Goal: Information Seeking & Learning: Learn about a topic

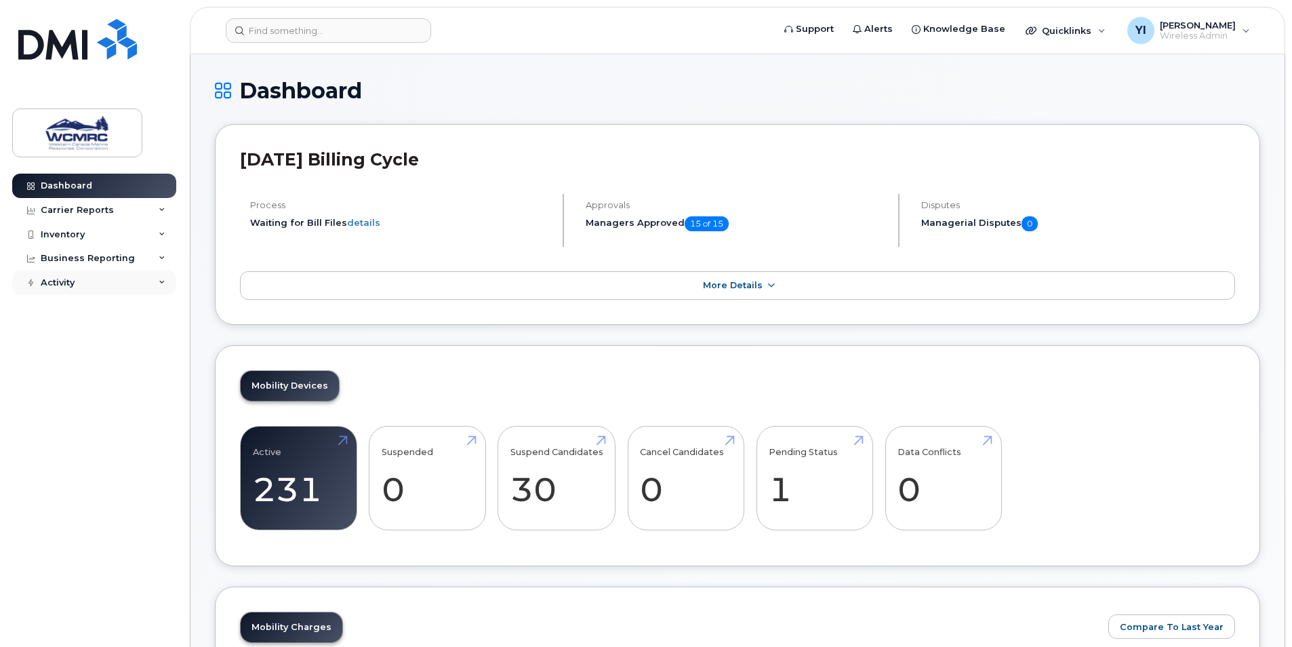
click at [161, 275] on div "Activity" at bounding box center [94, 283] width 164 height 24
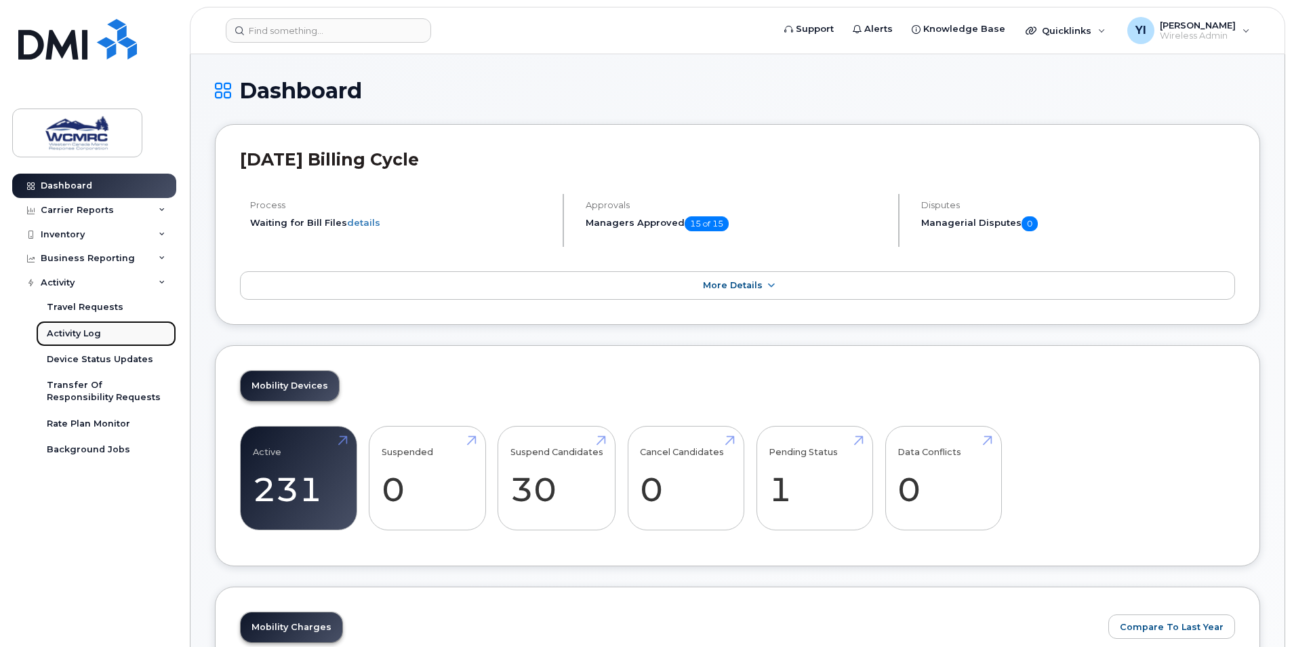
click at [91, 334] on div "Activity Log" at bounding box center [74, 334] width 54 height 12
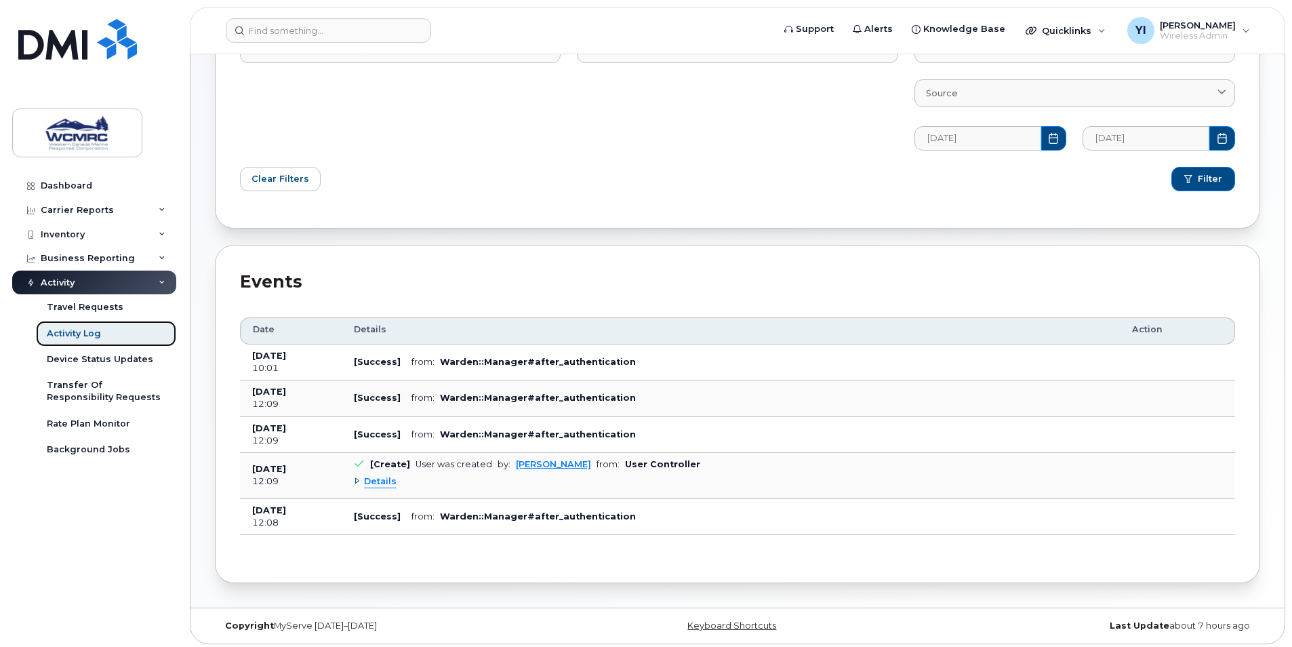
scroll to position [156, 0]
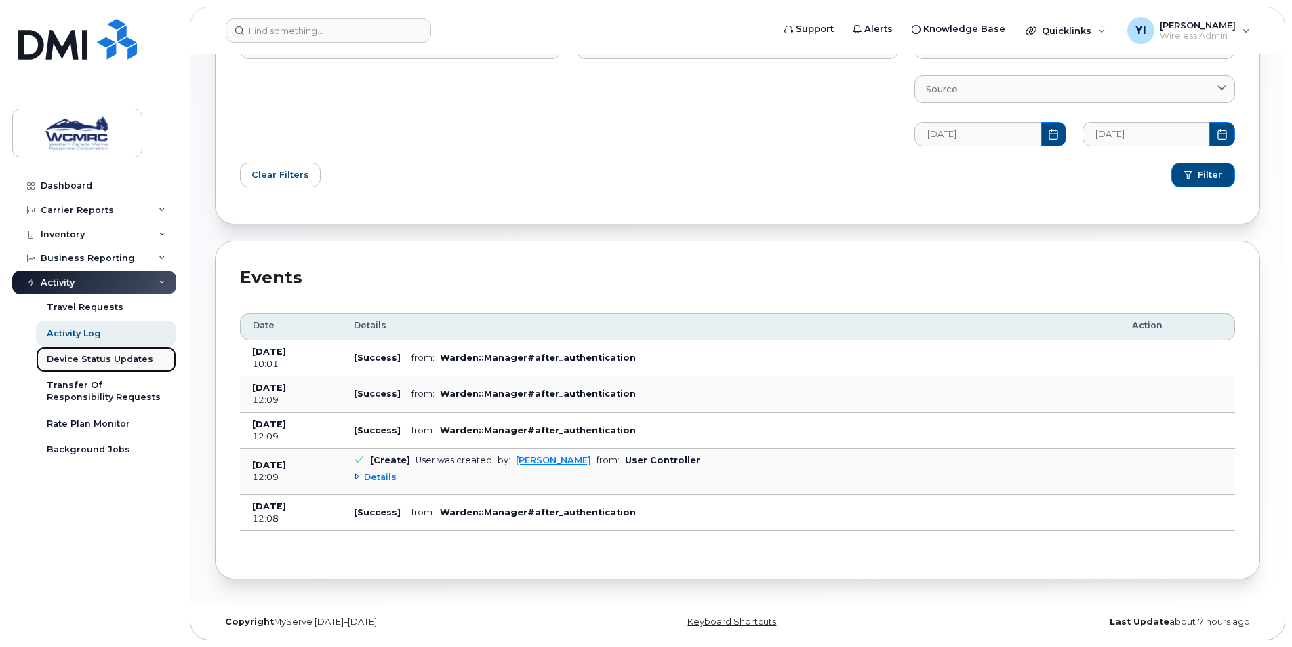
click at [97, 355] on div "Device Status Updates" at bounding box center [100, 359] width 106 height 12
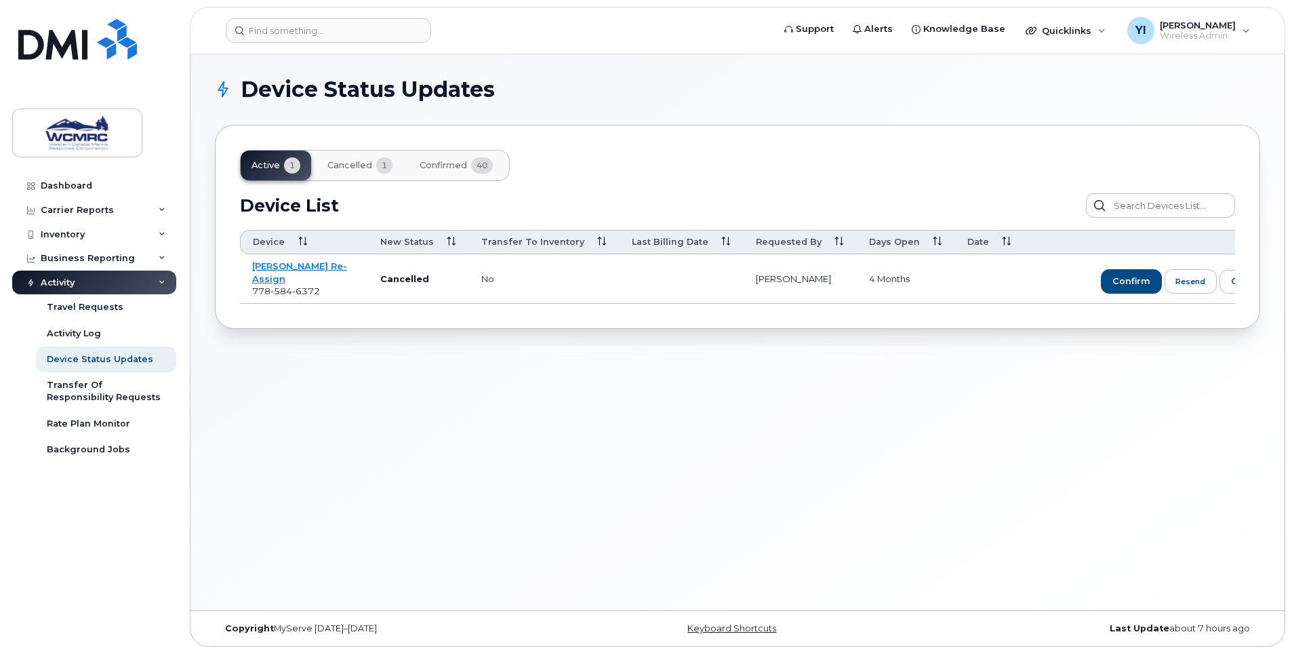
click at [163, 282] on icon at bounding box center [162, 282] width 7 height 7
click at [160, 201] on div "Carrier Reports" at bounding box center [94, 210] width 164 height 24
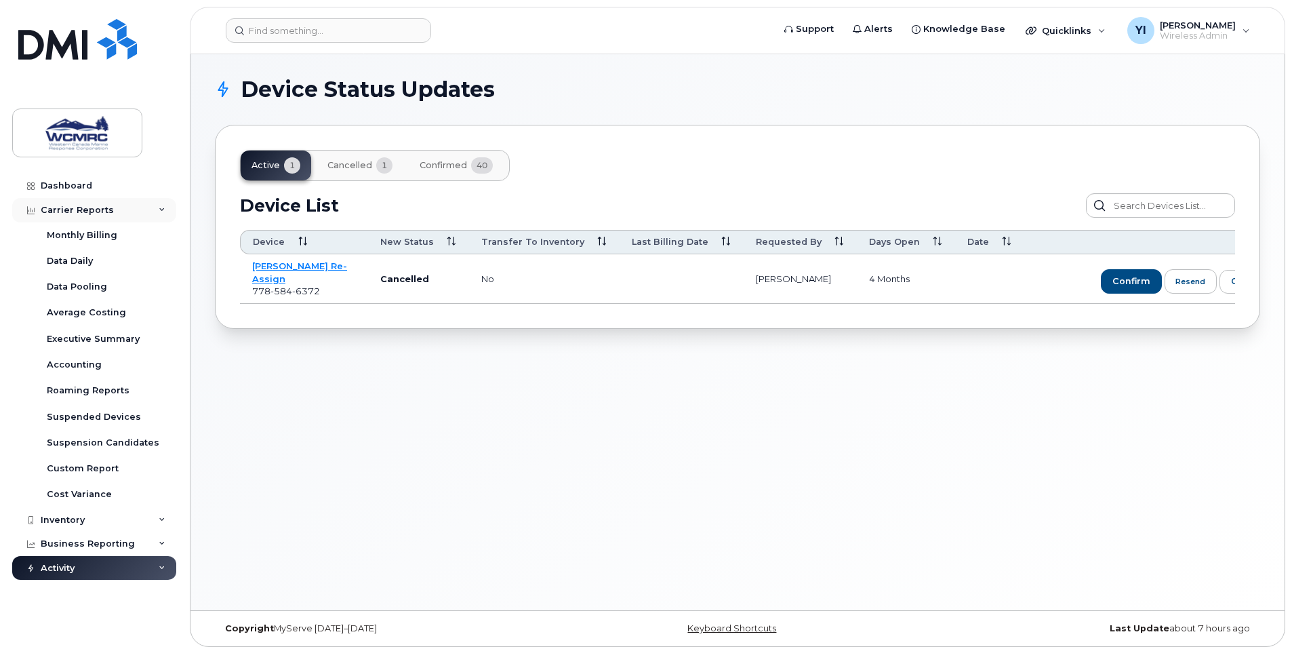
click at [160, 201] on div "Carrier Reports" at bounding box center [94, 210] width 164 height 24
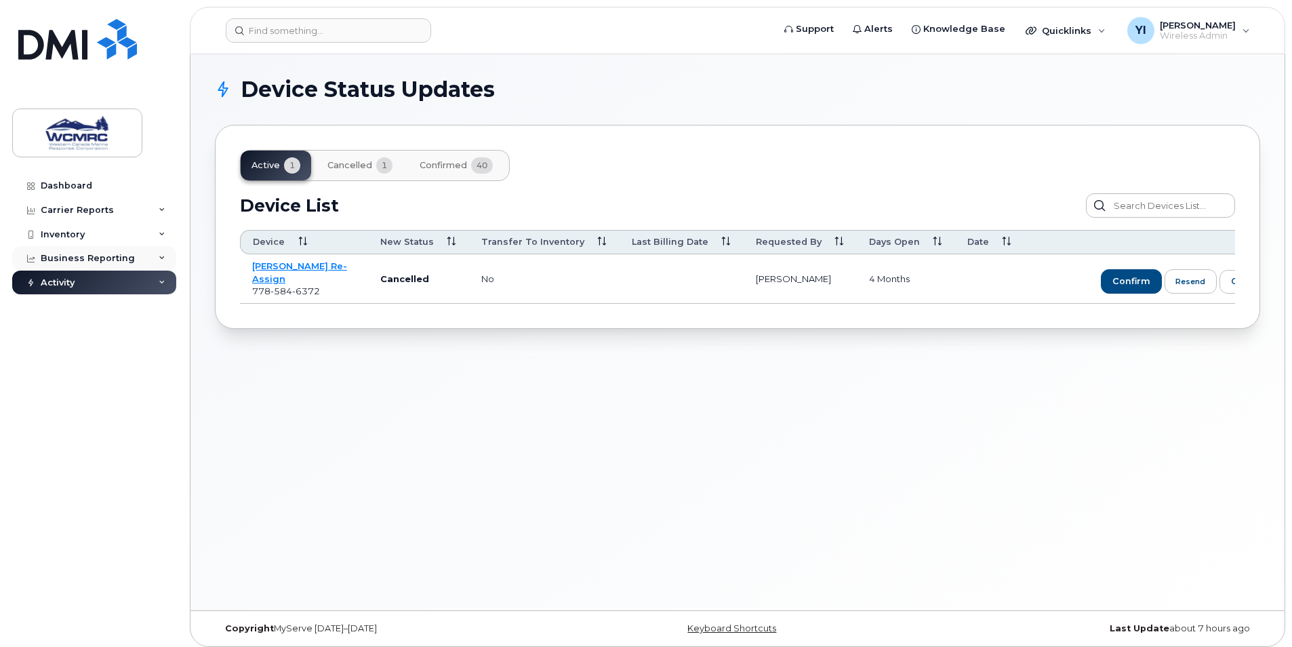
click at [163, 259] on icon at bounding box center [162, 258] width 7 height 7
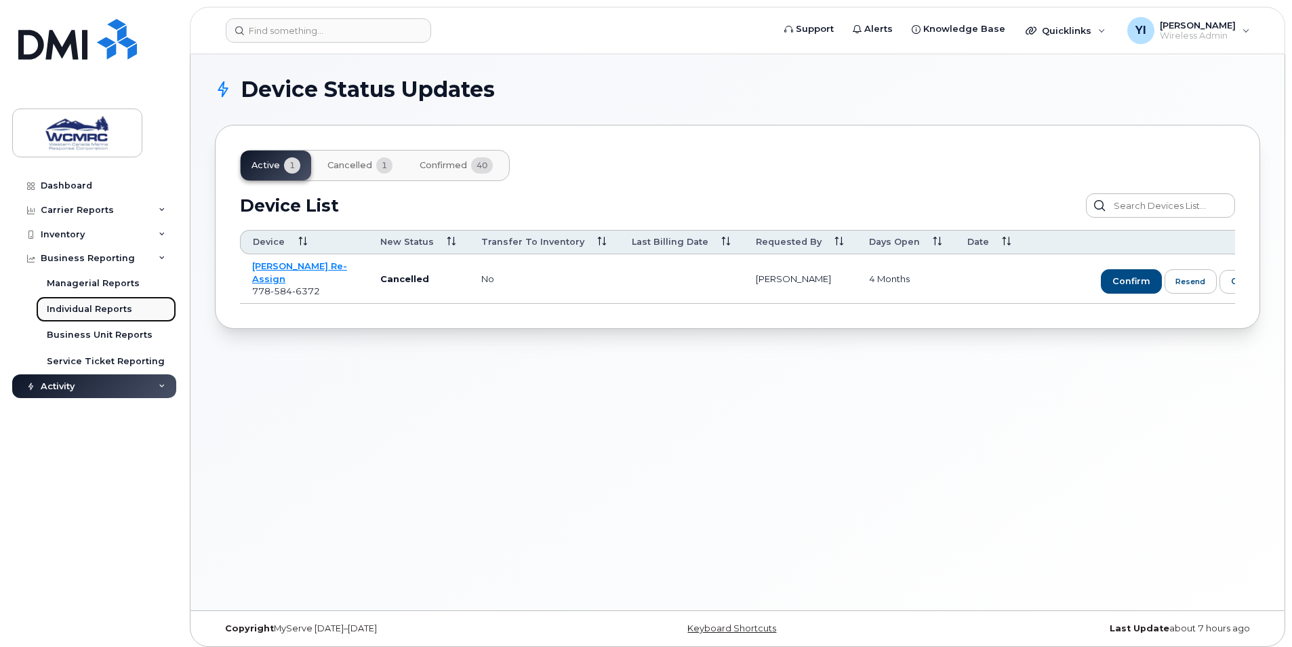
click at [121, 307] on div "Individual Reports" at bounding box center [89, 309] width 85 height 12
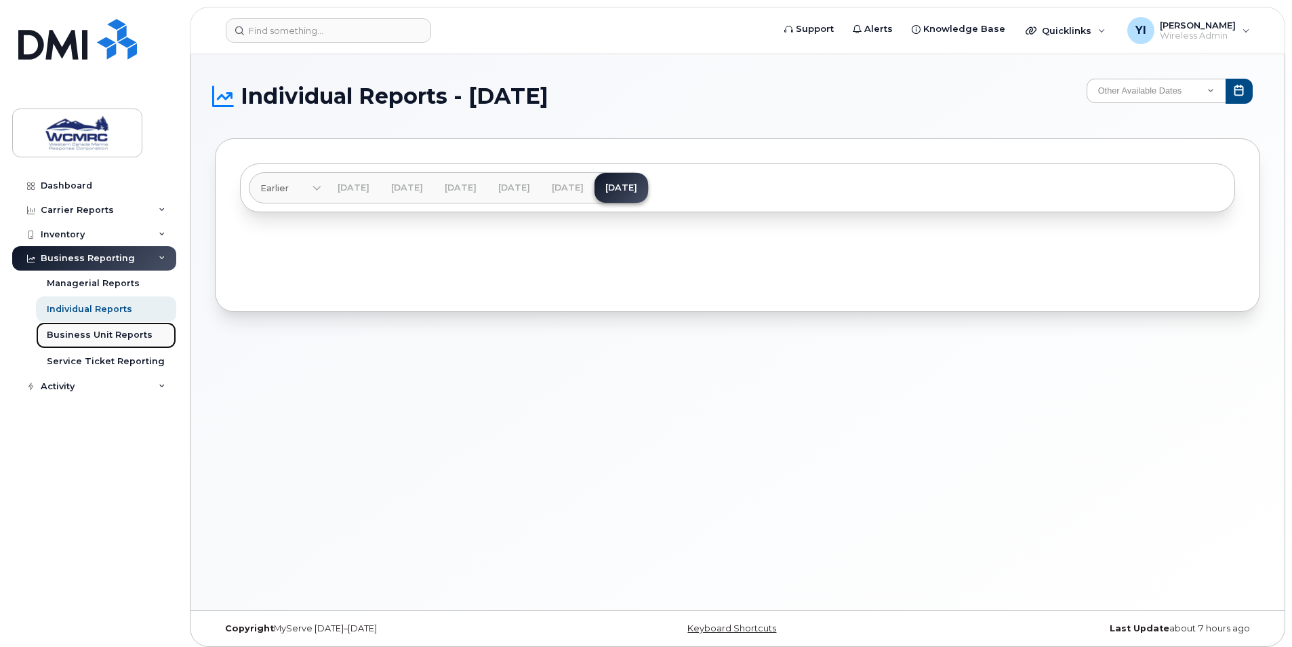
click at [112, 339] on div "Business Unit Reports" at bounding box center [100, 335] width 106 height 12
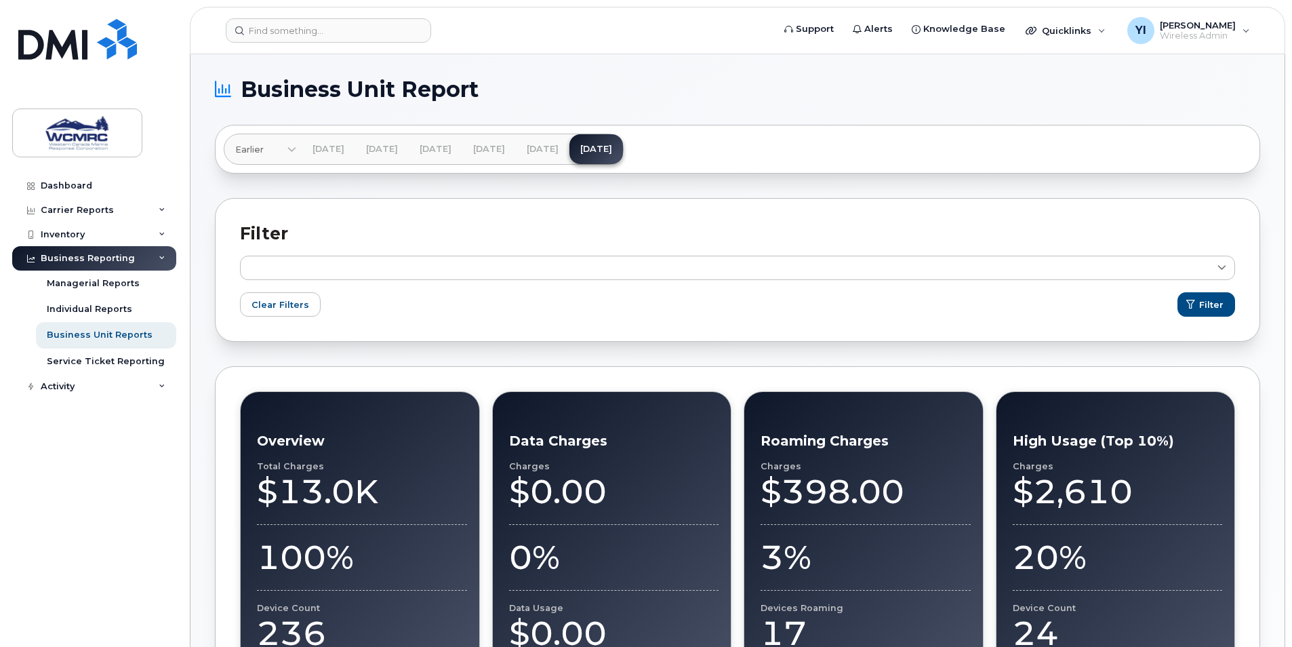
click at [158, 254] on div "Business Reporting" at bounding box center [94, 258] width 164 height 24
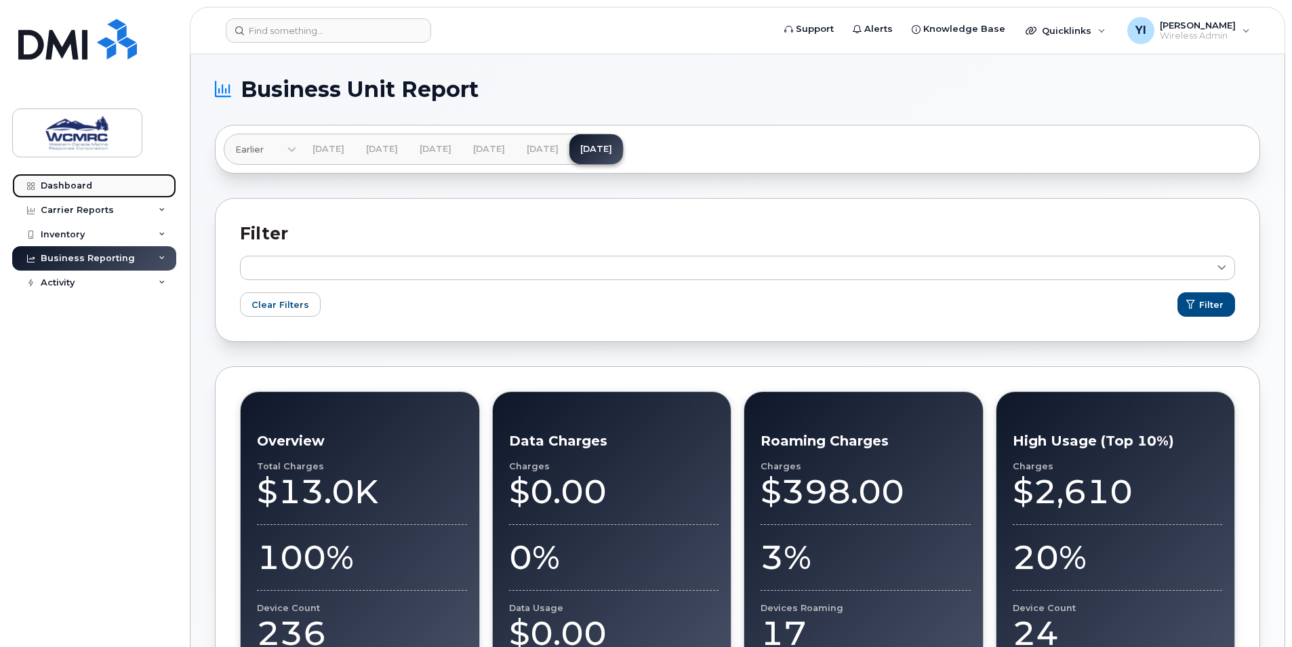
click at [108, 179] on link "Dashboard" at bounding box center [94, 186] width 164 height 24
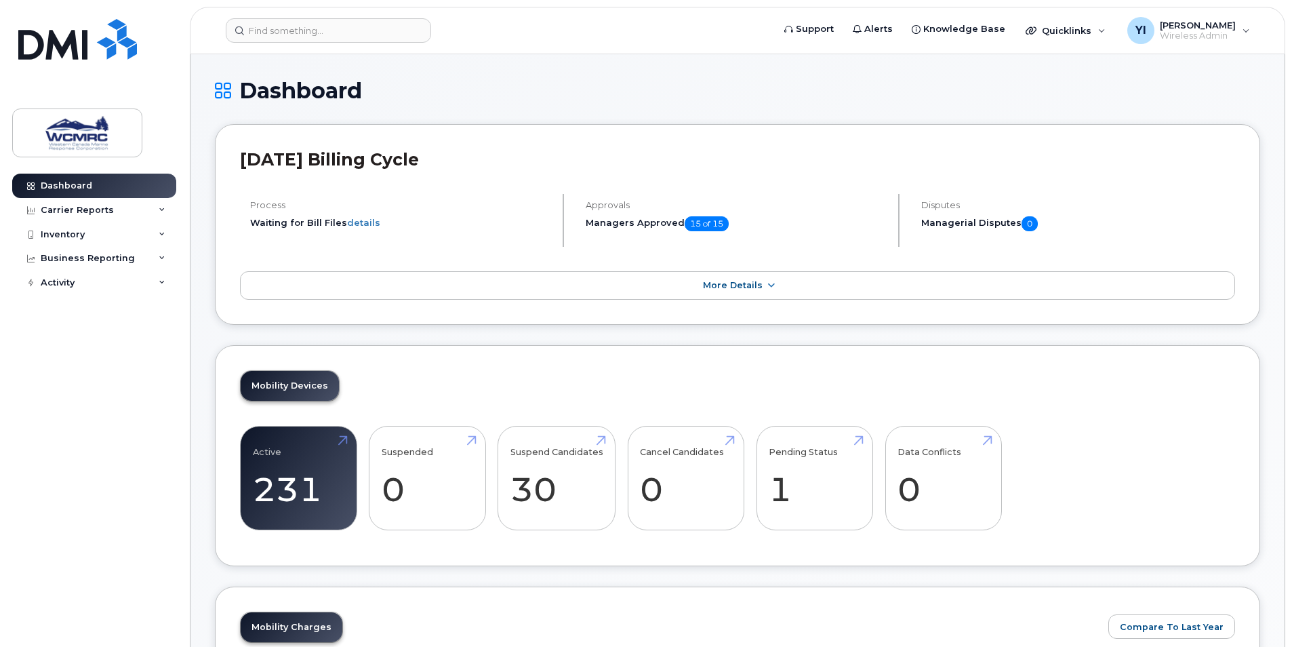
click at [163, 205] on div "Carrier Reports" at bounding box center [94, 210] width 164 height 24
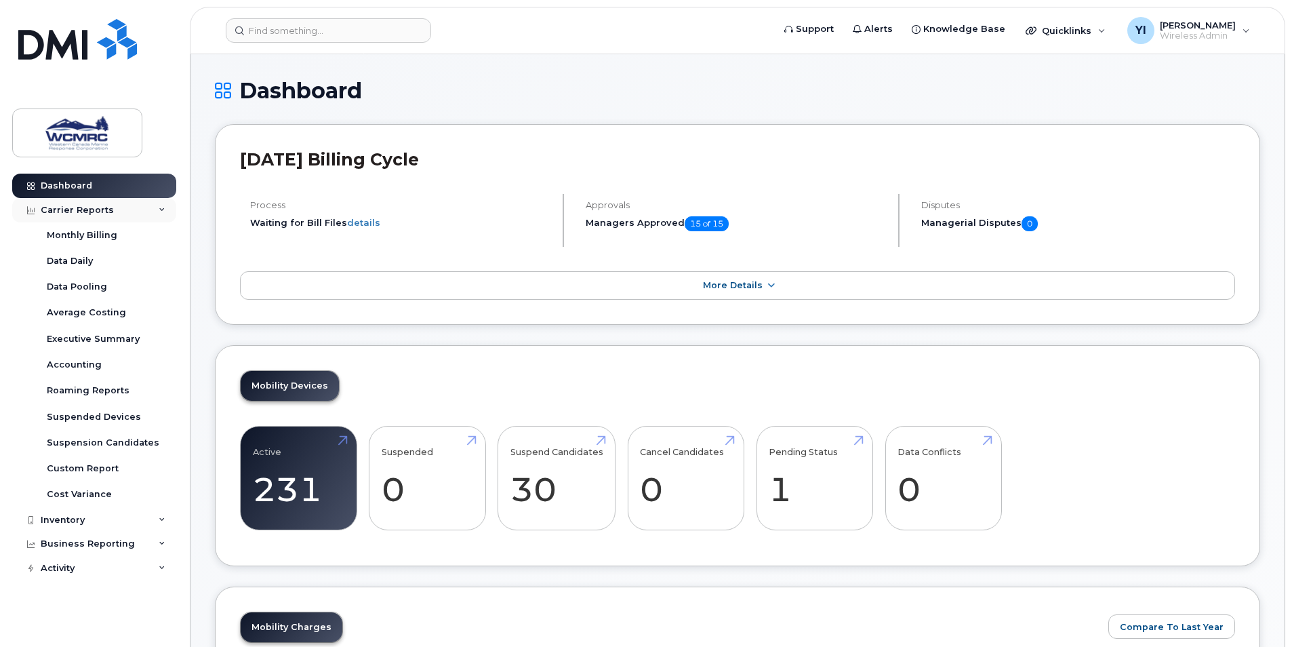
click at [163, 205] on div "Carrier Reports" at bounding box center [94, 210] width 164 height 24
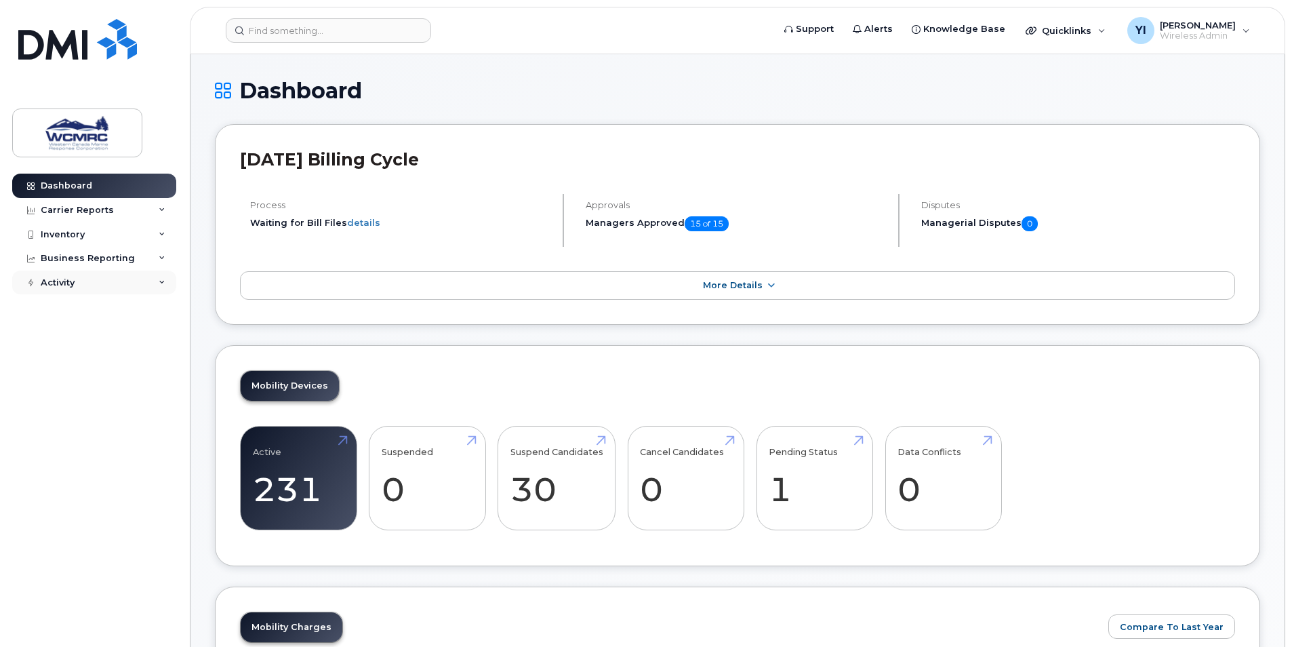
click at [164, 274] on div "Activity" at bounding box center [94, 283] width 164 height 24
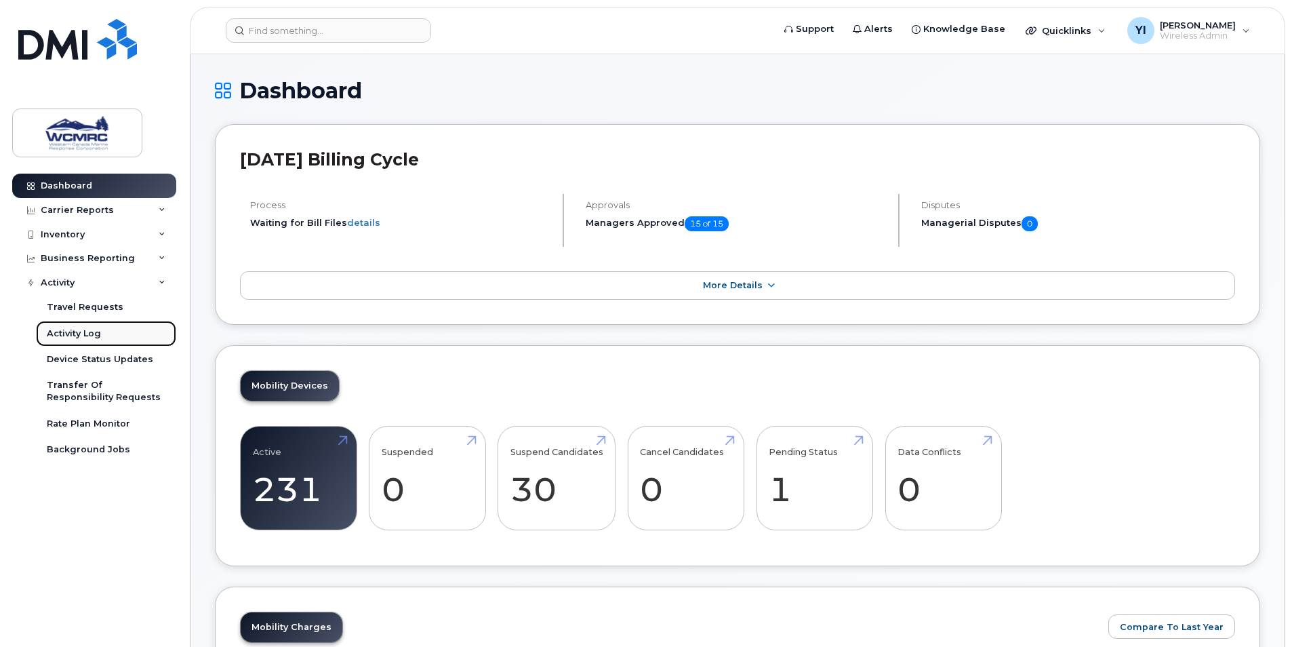
click at [69, 328] on div "Activity Log" at bounding box center [74, 334] width 54 height 12
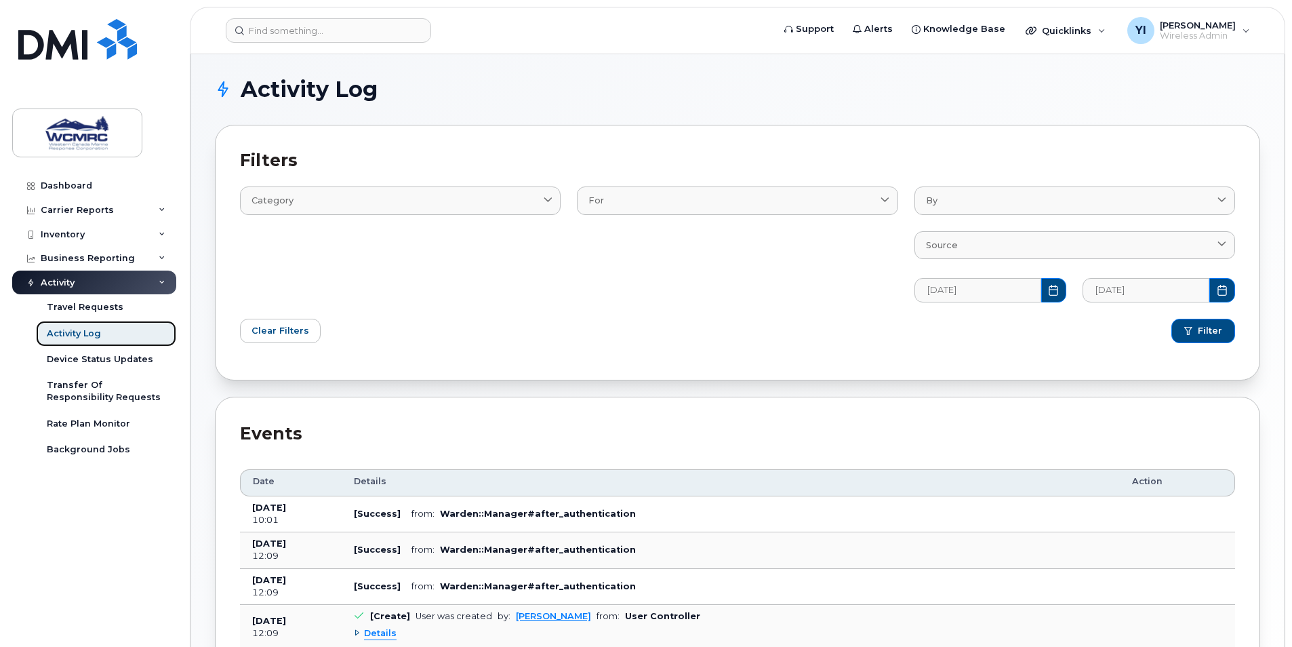
scroll to position [156, 0]
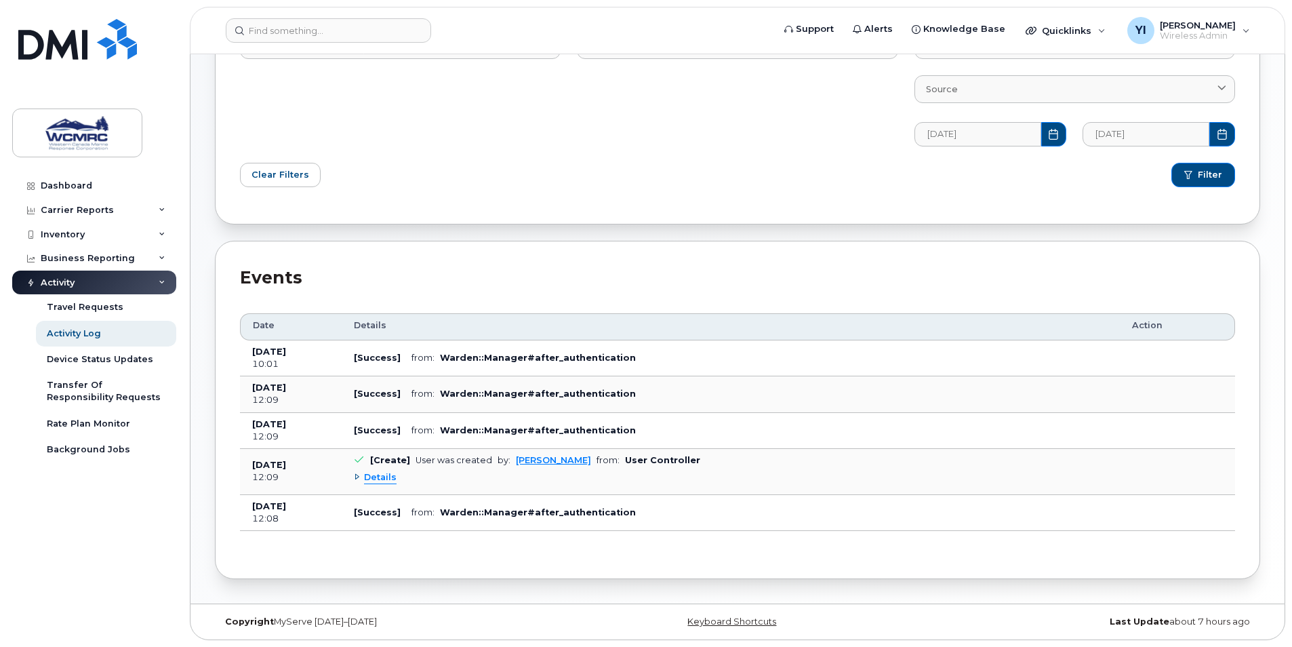
click at [210, 352] on div "Activity Log Filters Category Email Log Text For User By Tim Lan Yana Ingelsman…" at bounding box center [738, 250] width 1094 height 705
drag, startPoint x: 130, startPoint y: 184, endPoint x: 144, endPoint y: 211, distance: 30.0
click at [130, 184] on link "Dashboard" at bounding box center [94, 186] width 164 height 24
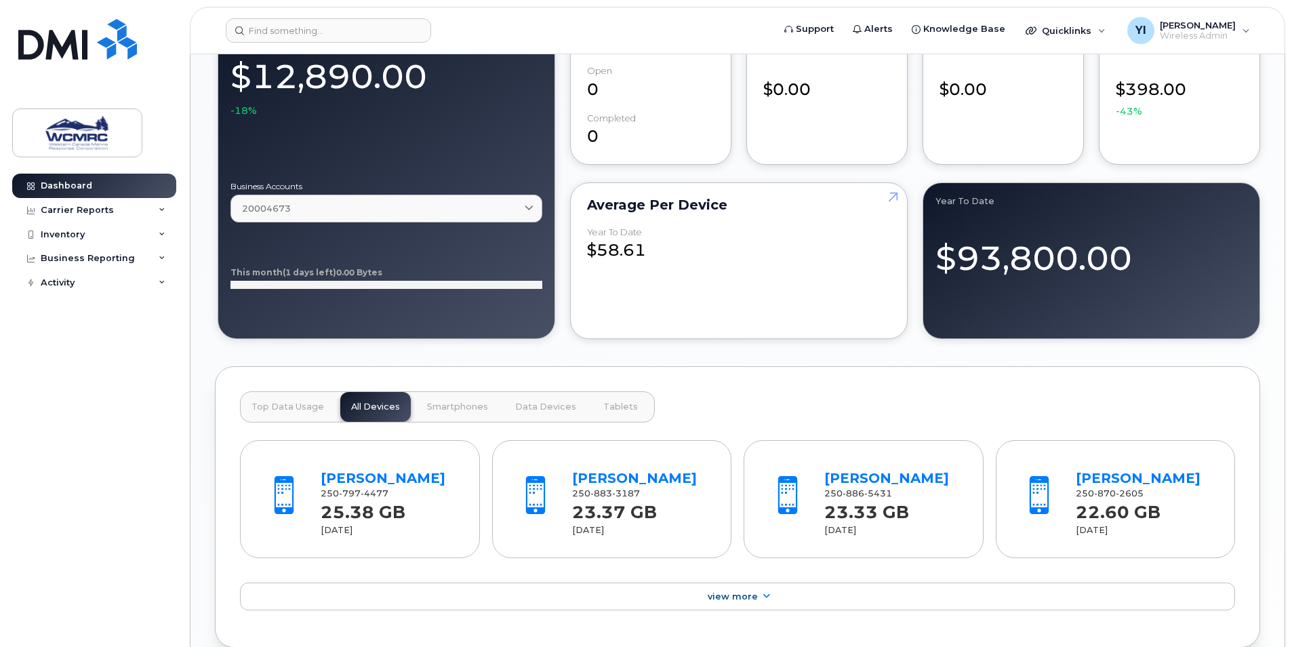
scroll to position [1012, 0]
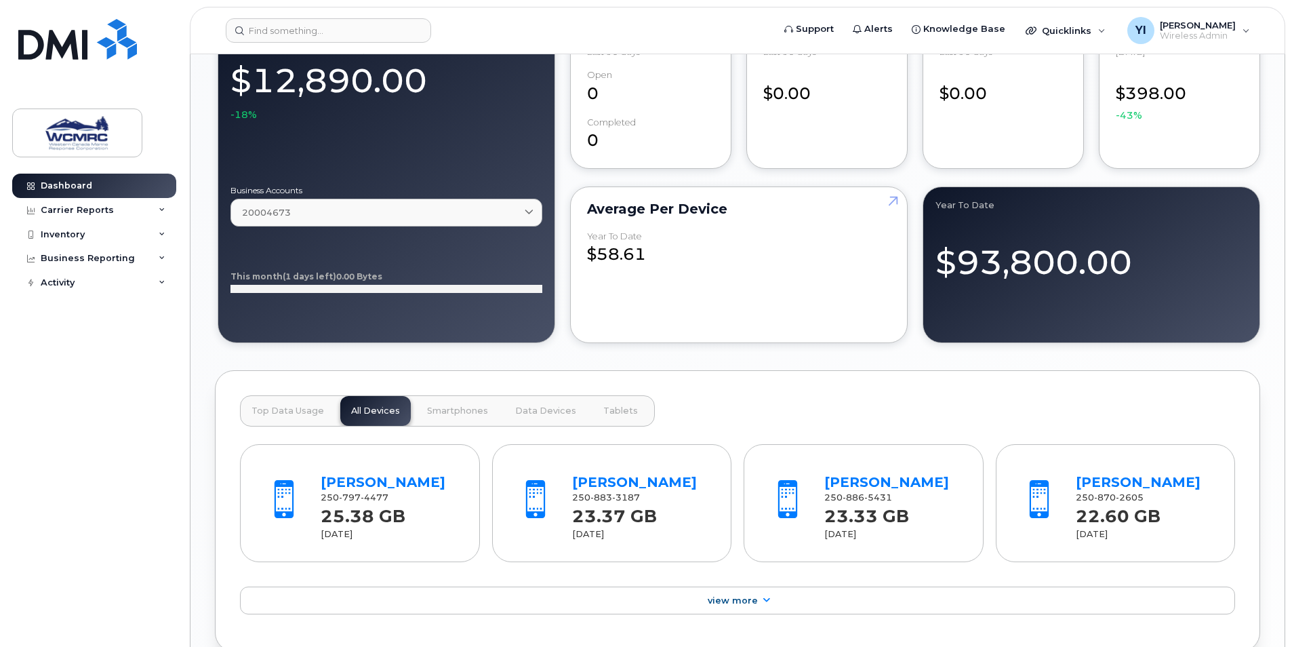
click at [301, 421] on button "Top Data Usage" at bounding box center [288, 411] width 94 height 30
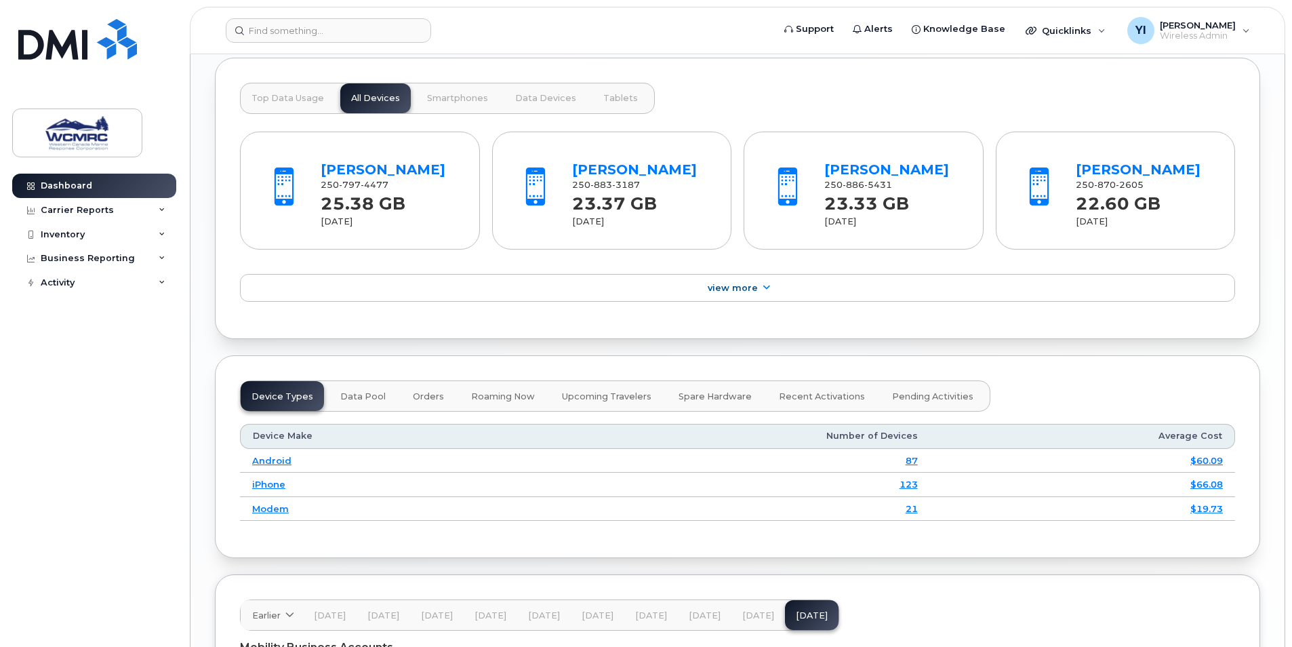
scroll to position [1351, 0]
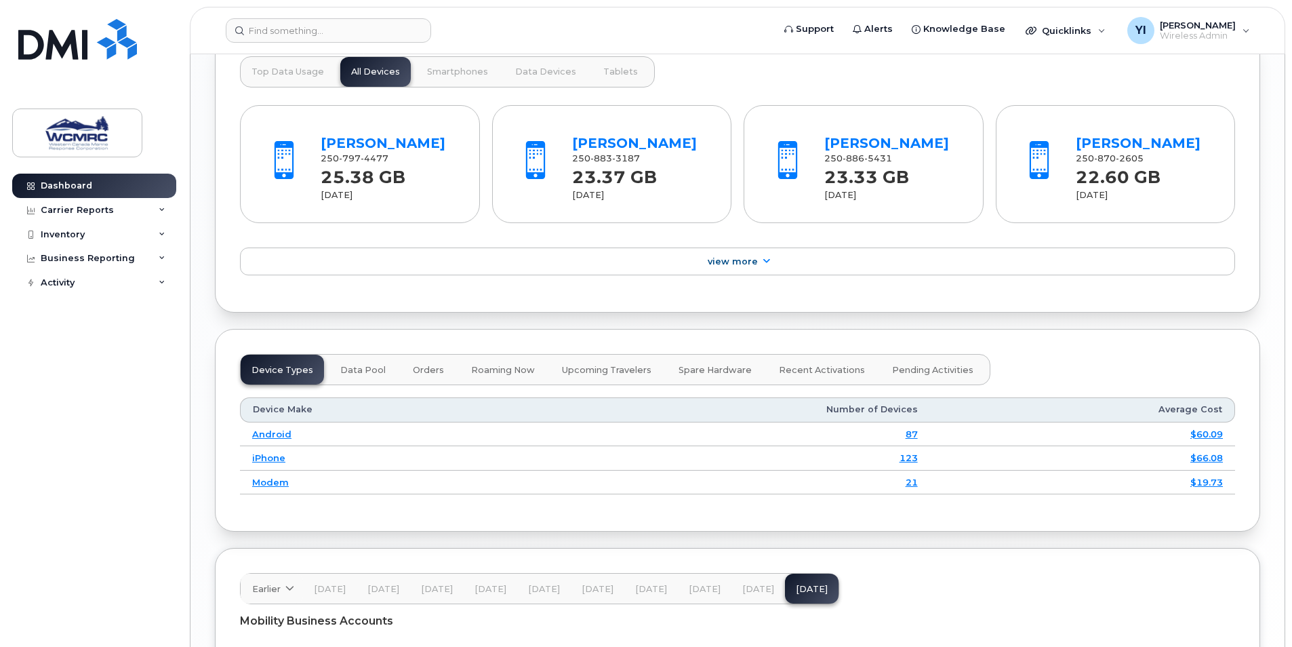
click at [317, 363] on div "Device Types Data Pool Orders Roaming Now Upcoming Travelers Spare Hardware Rec…" at bounding box center [615, 369] width 751 height 31
click at [363, 365] on span "Data Pool" at bounding box center [362, 370] width 45 height 11
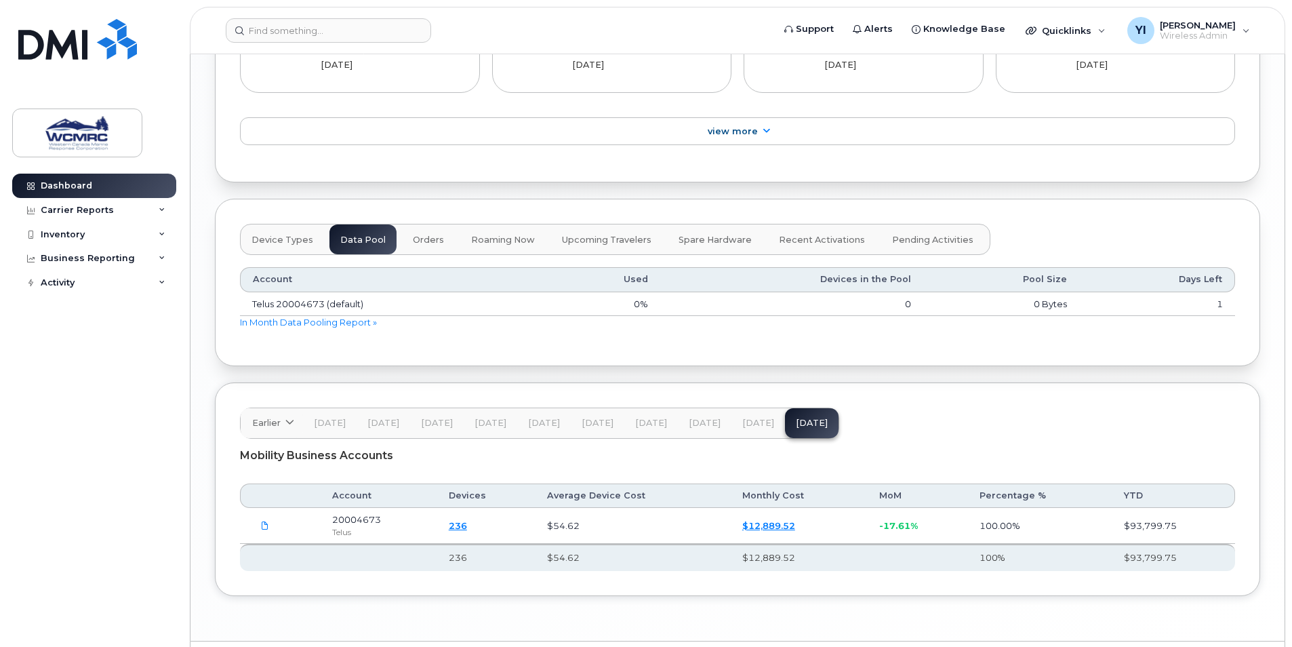
scroll to position [1486, 0]
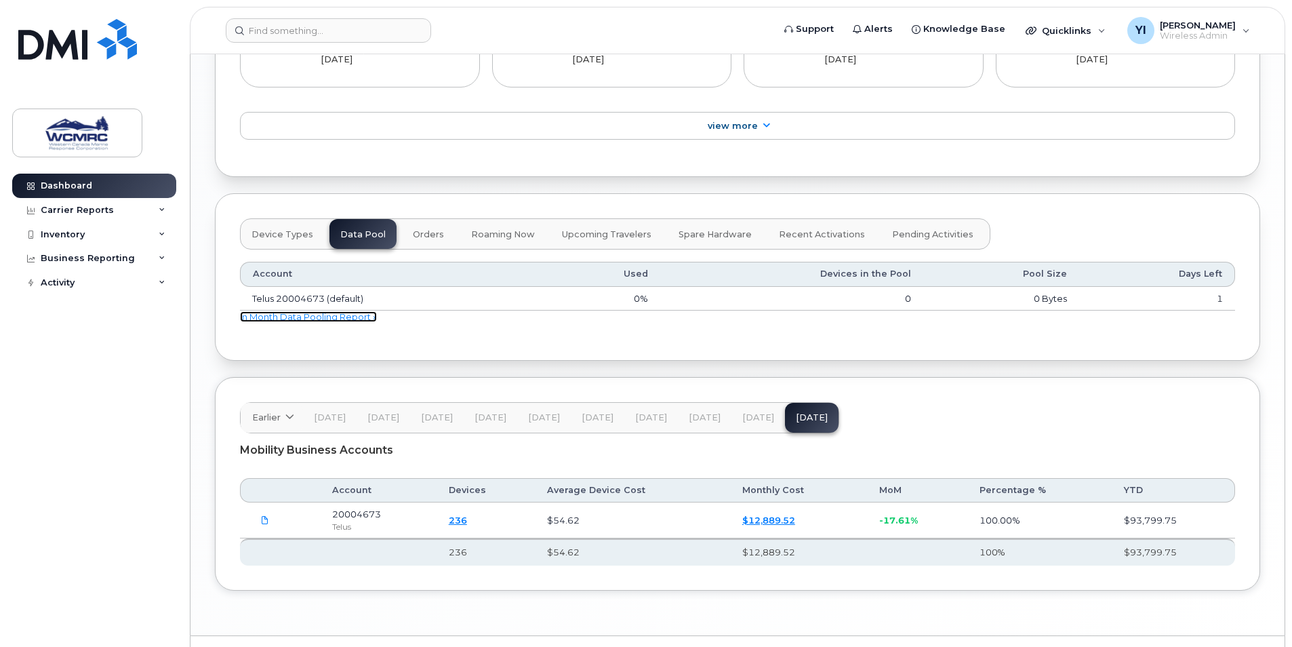
drag, startPoint x: 307, startPoint y: 320, endPoint x: 234, endPoint y: 343, distance: 76.1
click at [307, 320] on link "In Month Data Pooling Report »" at bounding box center [308, 316] width 137 height 11
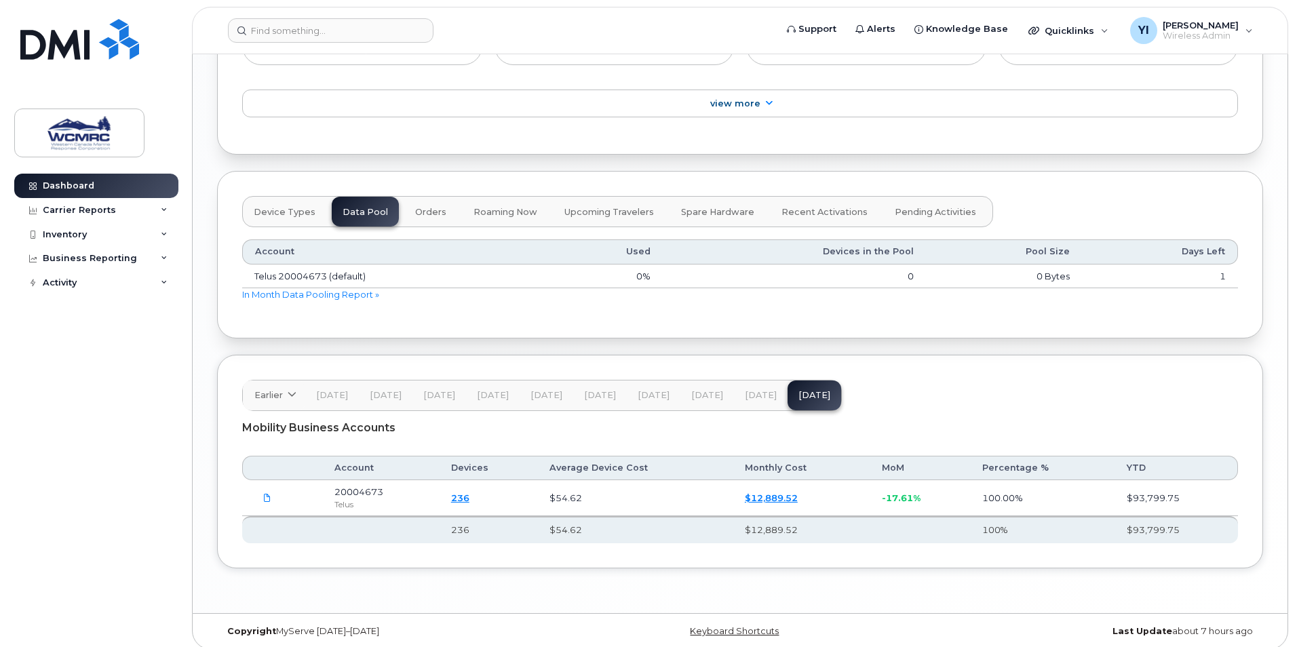
scroll to position [1518, 0]
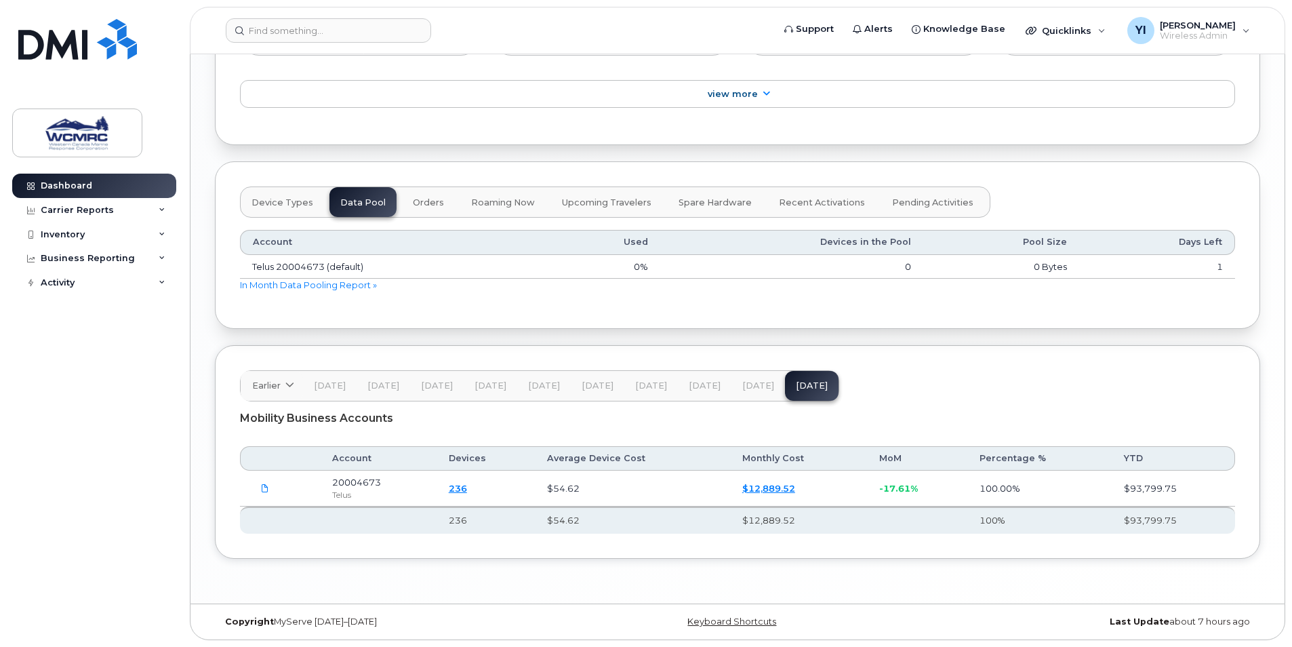
click at [759, 487] on link "$12,889.52" at bounding box center [769, 488] width 53 height 11
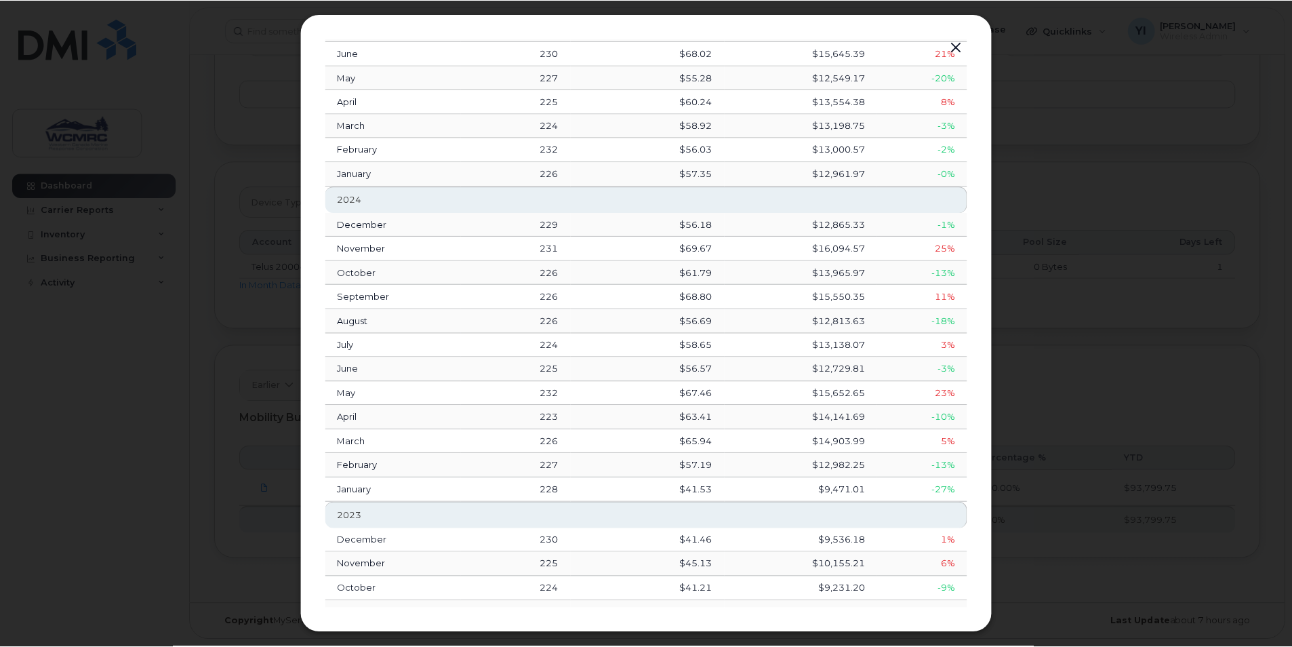
scroll to position [0, 0]
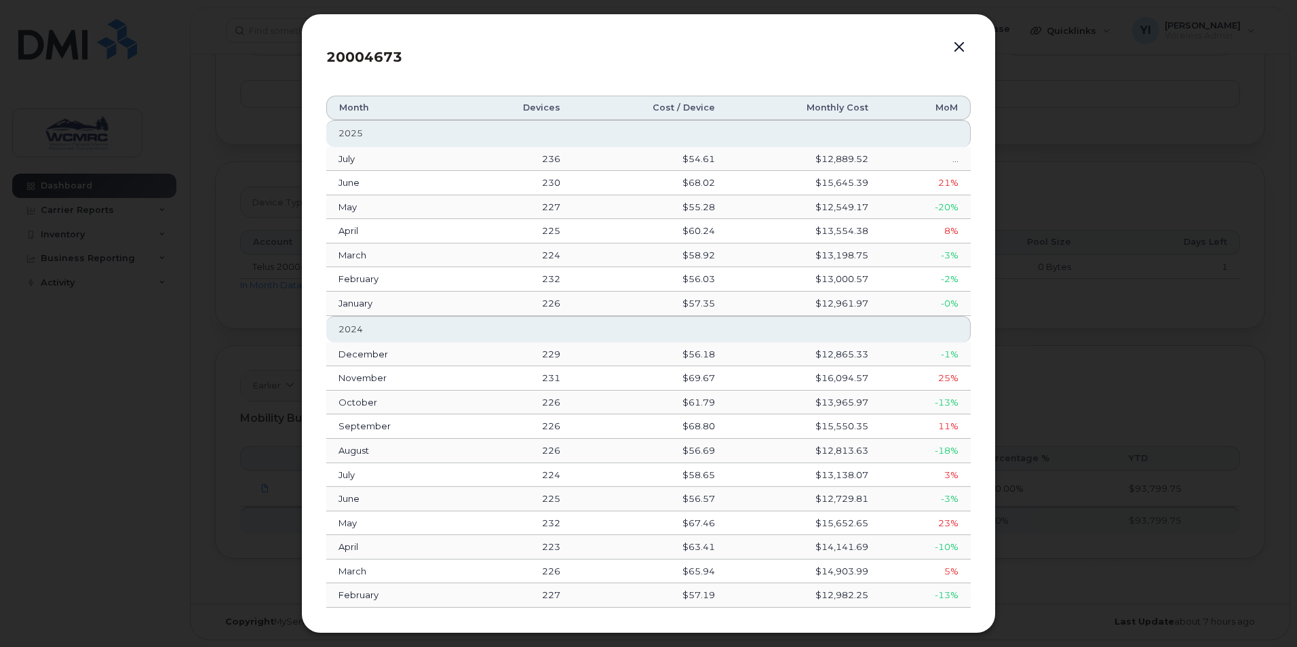
click at [957, 47] on button "button" at bounding box center [959, 47] width 20 height 19
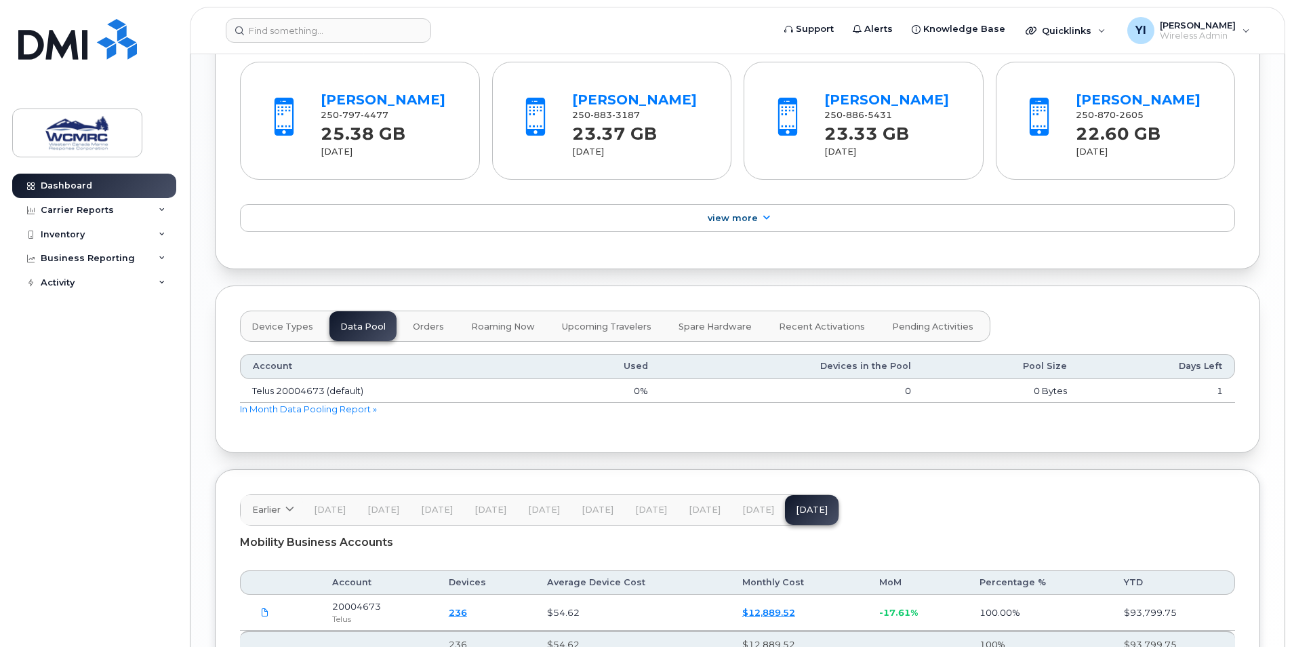
scroll to position [1383, 0]
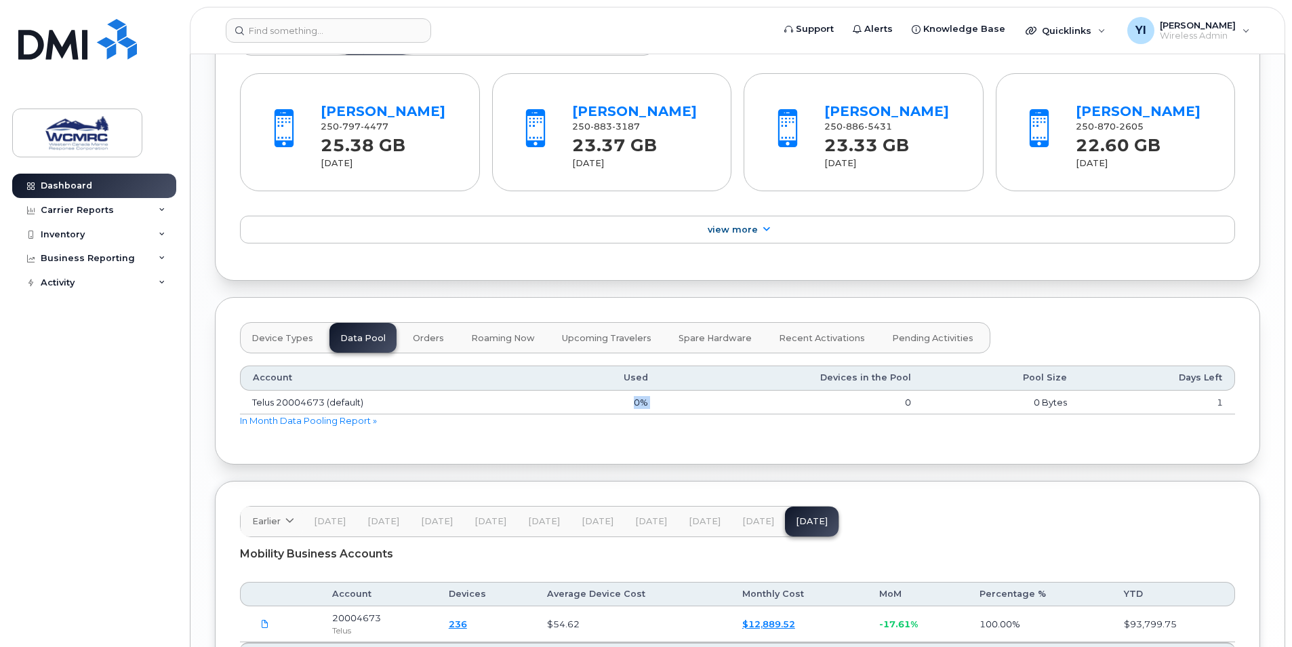
drag, startPoint x: 707, startPoint y: 400, endPoint x: 629, endPoint y: 401, distance: 78.7
click at [629, 401] on tr "Telus 20004673 (default) 0% 0 0 Bytes 1" at bounding box center [737, 403] width 995 height 24
drag, startPoint x: 629, startPoint y: 401, endPoint x: 619, endPoint y: 403, distance: 9.6
click at [619, 403] on td "0%" at bounding box center [604, 403] width 111 height 24
click at [342, 418] on link "In Month Data Pooling Report »" at bounding box center [308, 420] width 137 height 11
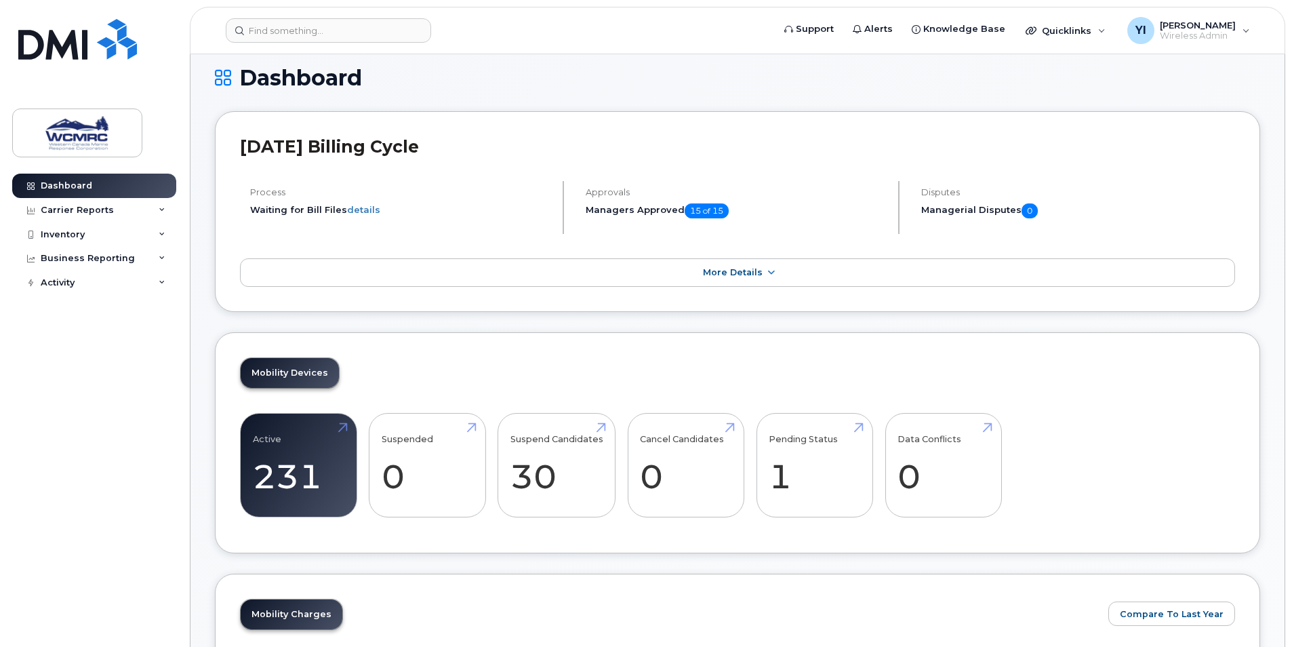
scroll to position [0, 0]
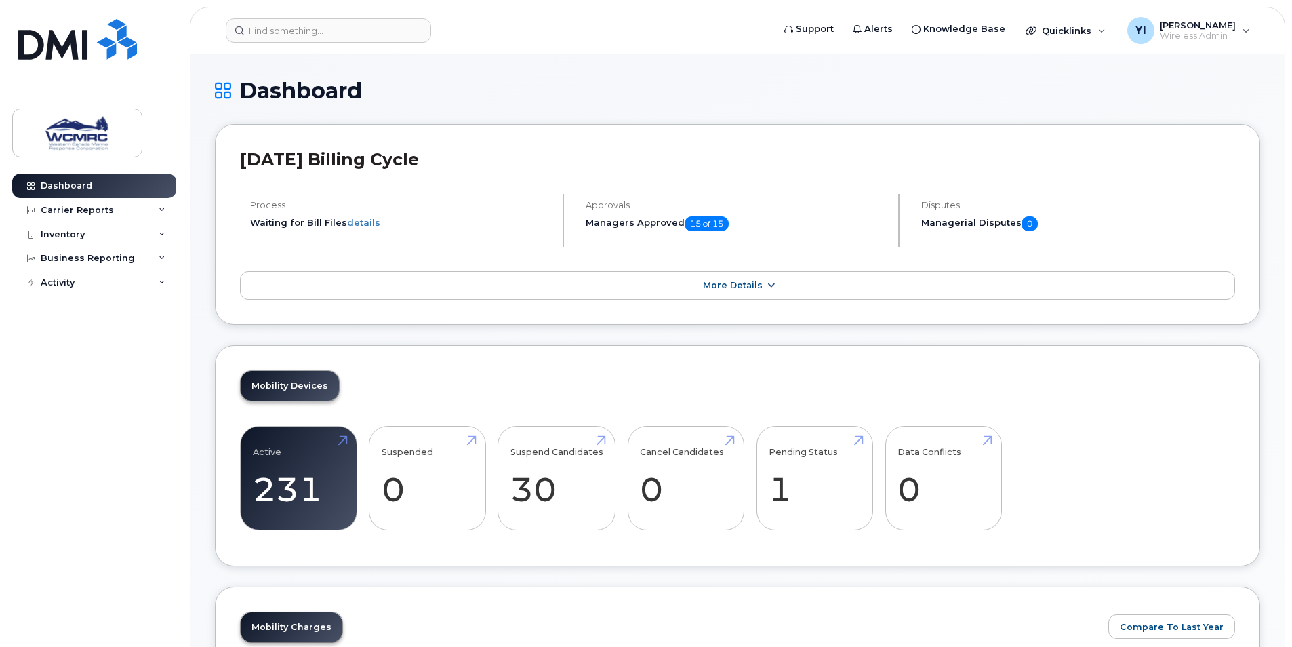
click at [748, 288] on span "More Details" at bounding box center [733, 285] width 60 height 10
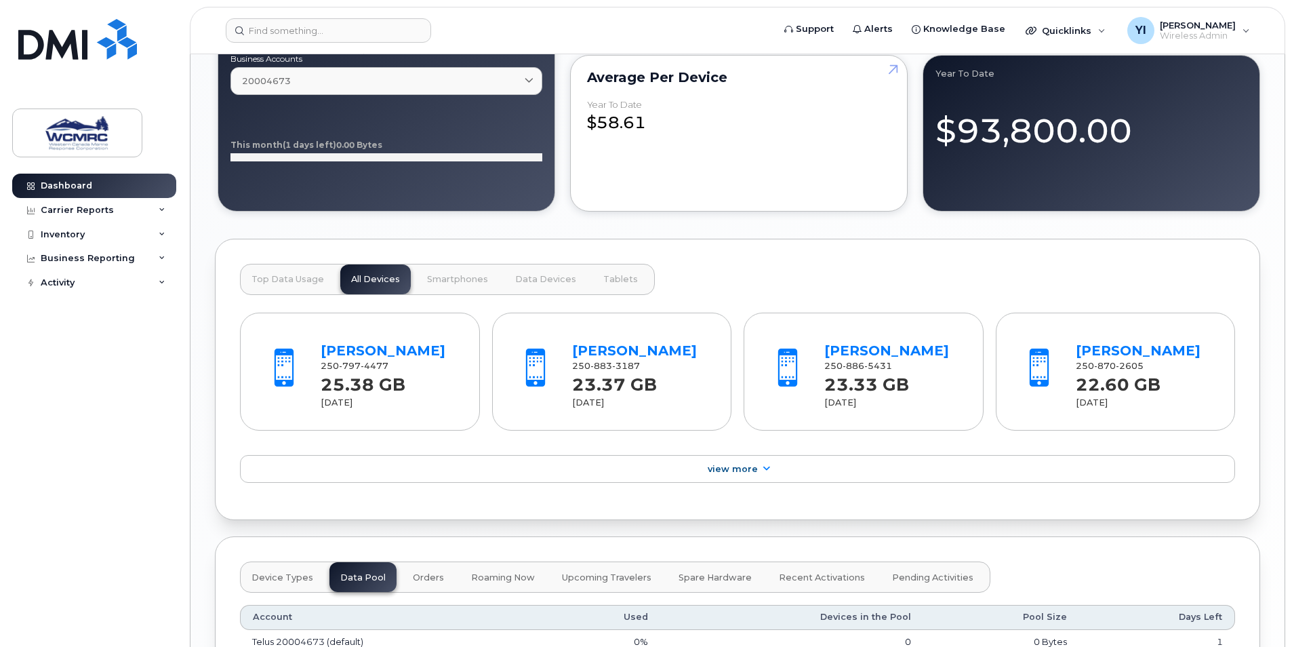
scroll to position [1288, 0]
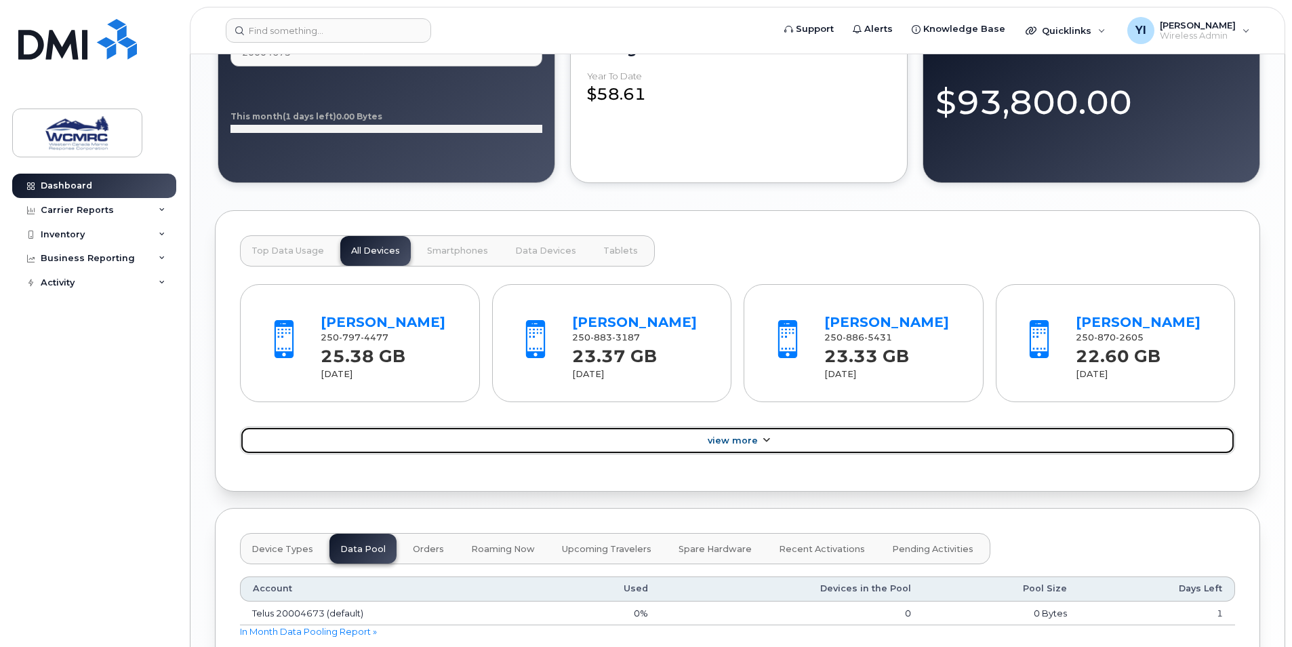
click at [766, 448] on link "View More" at bounding box center [737, 441] width 995 height 28
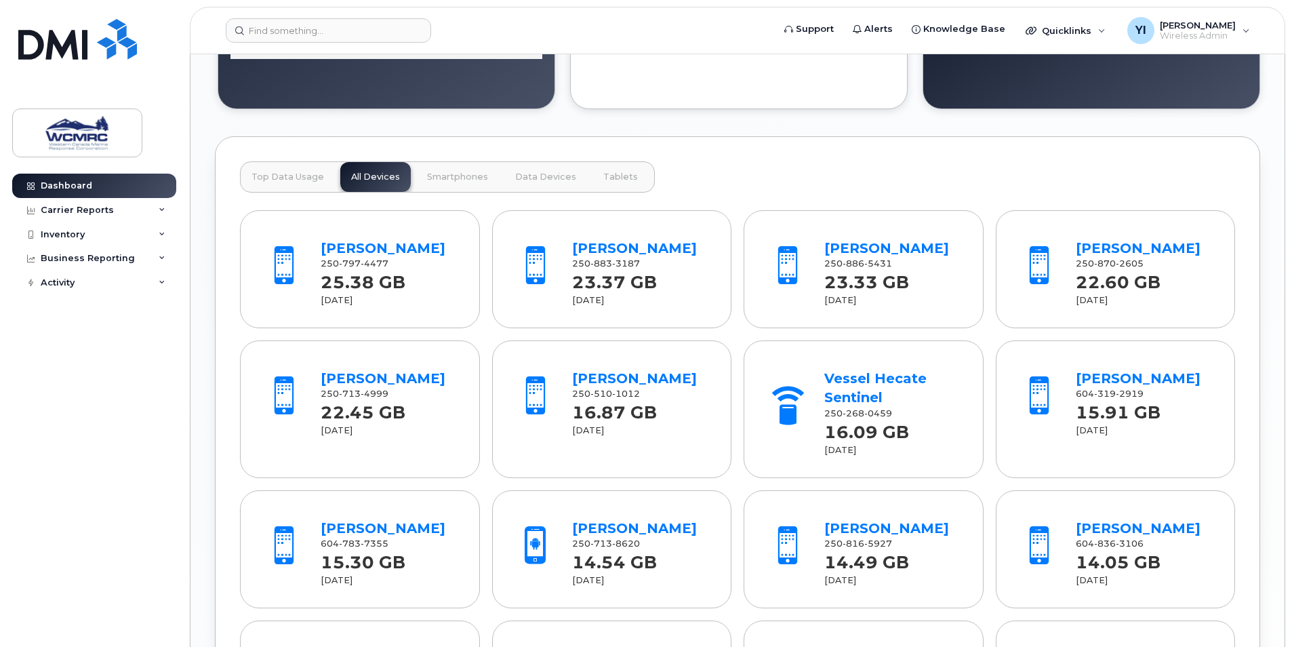
scroll to position [1356, 0]
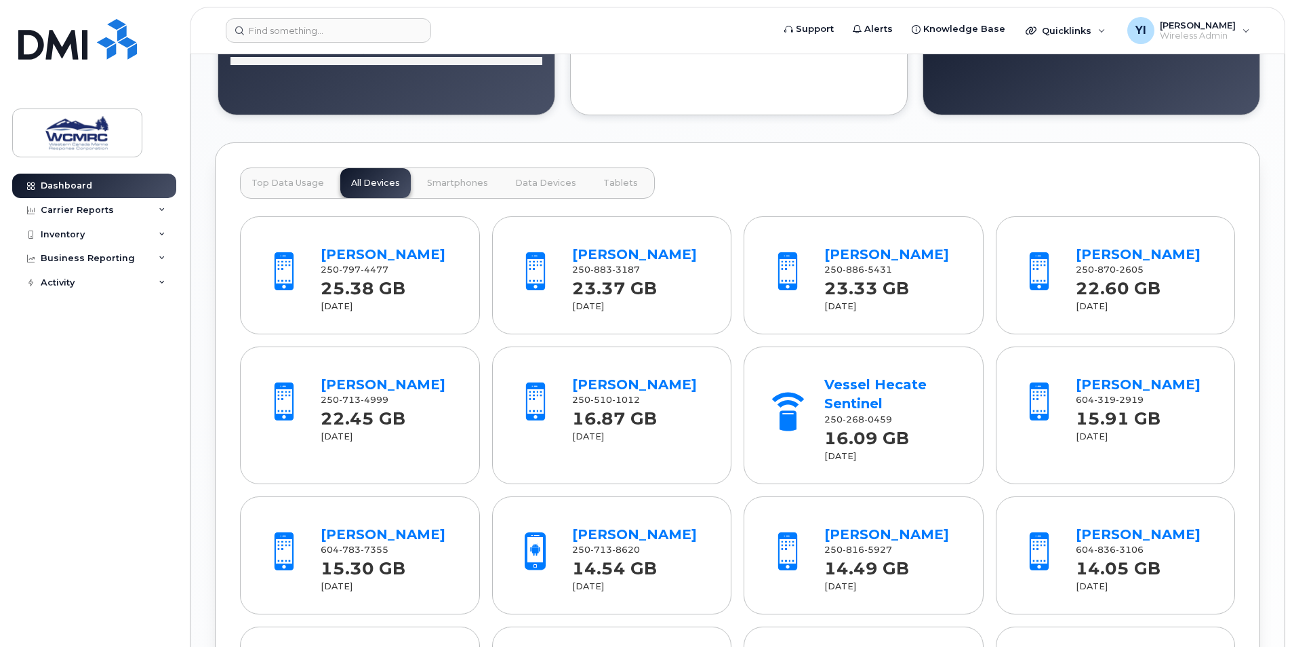
click at [287, 183] on span "Top Data Usage" at bounding box center [288, 183] width 73 height 11
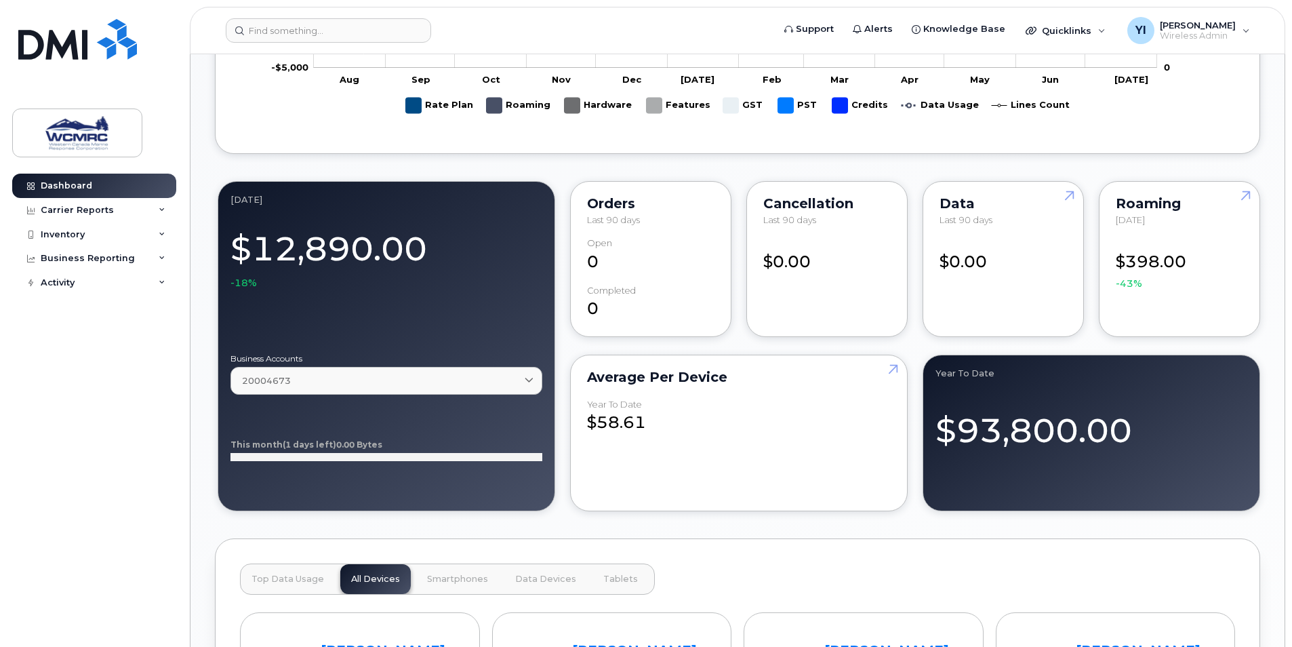
scroll to position [882, 0]
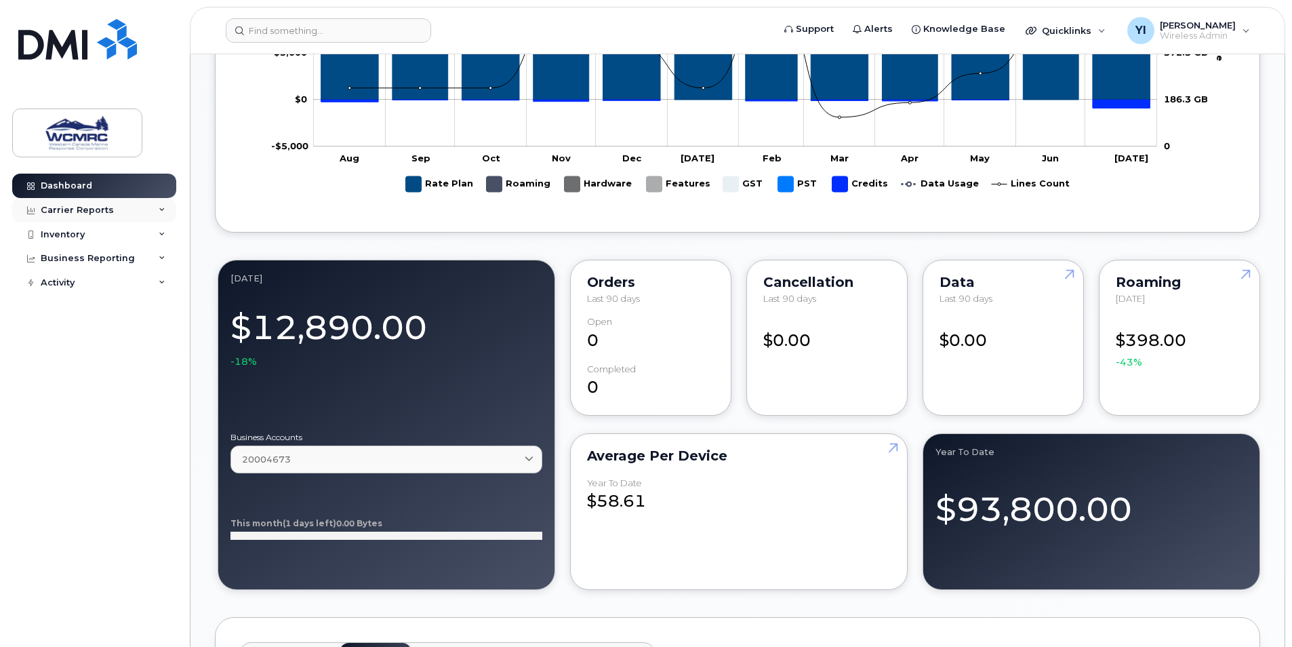
click at [160, 207] on icon at bounding box center [162, 210] width 7 height 7
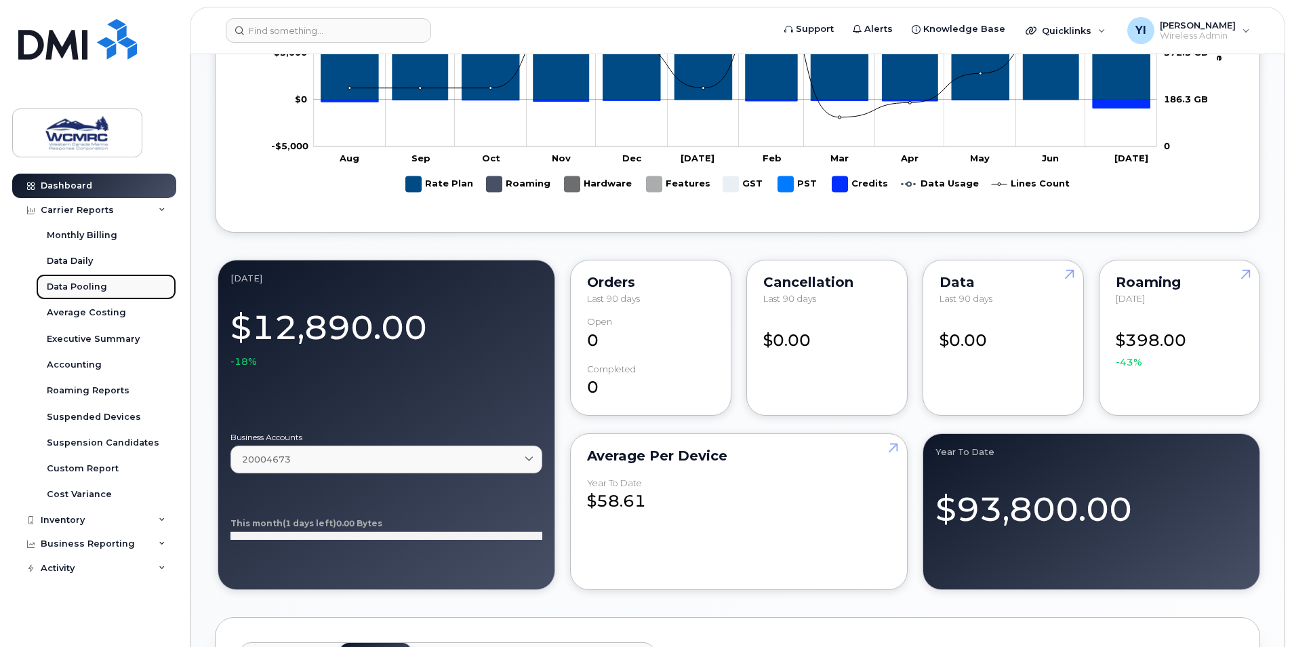
click at [85, 290] on div "Data Pooling" at bounding box center [77, 287] width 60 height 12
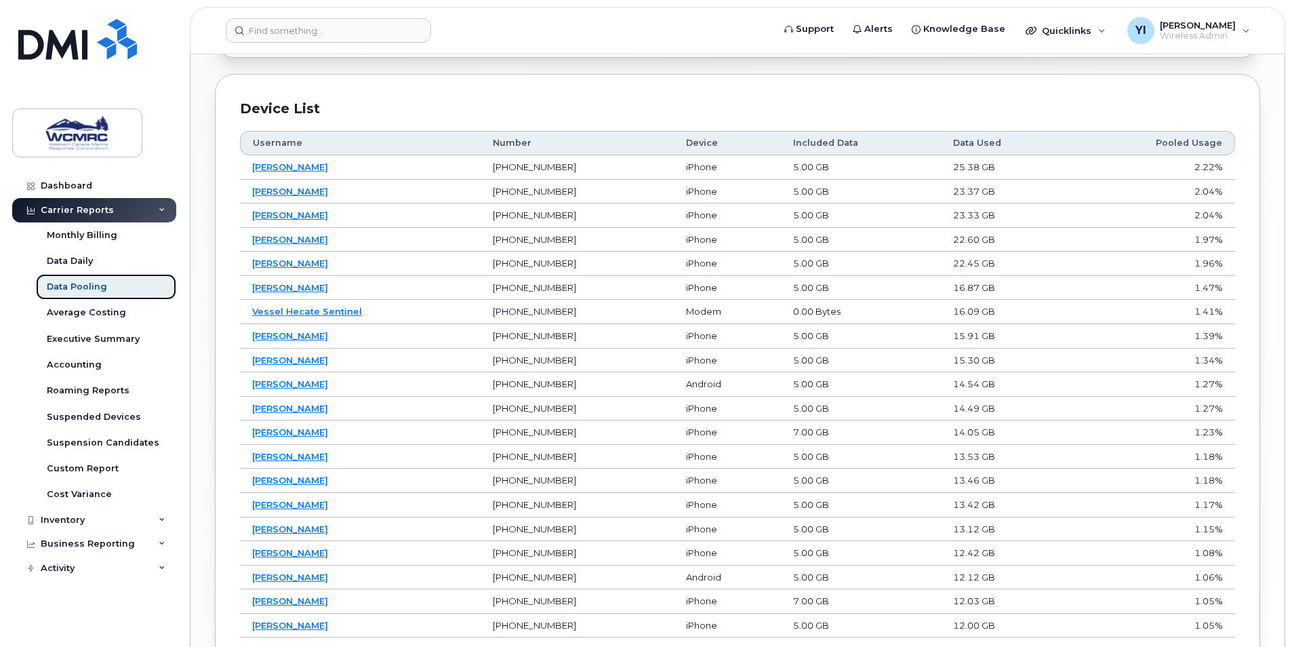
scroll to position [746, 0]
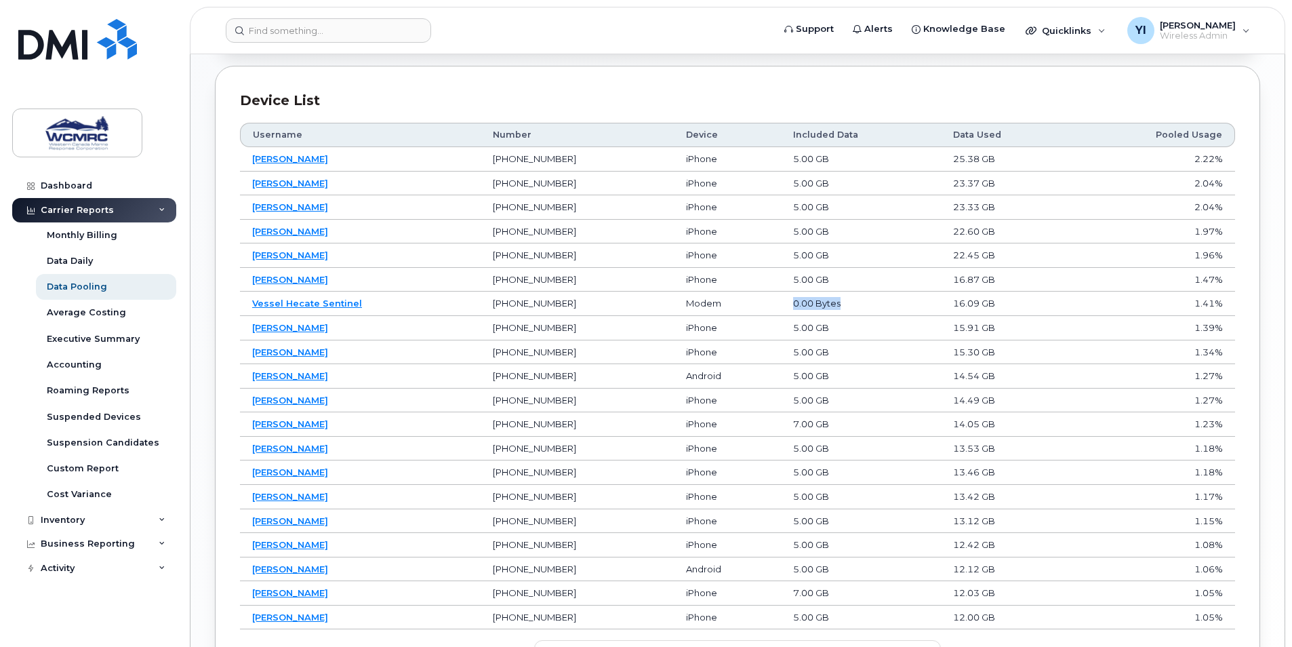
drag, startPoint x: 842, startPoint y: 307, endPoint x: 776, endPoint y: 304, distance: 65.8
click at [781, 304] on td "0.00 Bytes" at bounding box center [861, 304] width 161 height 24
drag, startPoint x: 776, startPoint y: 304, endPoint x: 724, endPoint y: 300, distance: 53.0
click at [724, 300] on td "Modem" at bounding box center [727, 304] width 107 height 24
drag, startPoint x: 718, startPoint y: 302, endPoint x: 666, endPoint y: 309, distance: 52.7
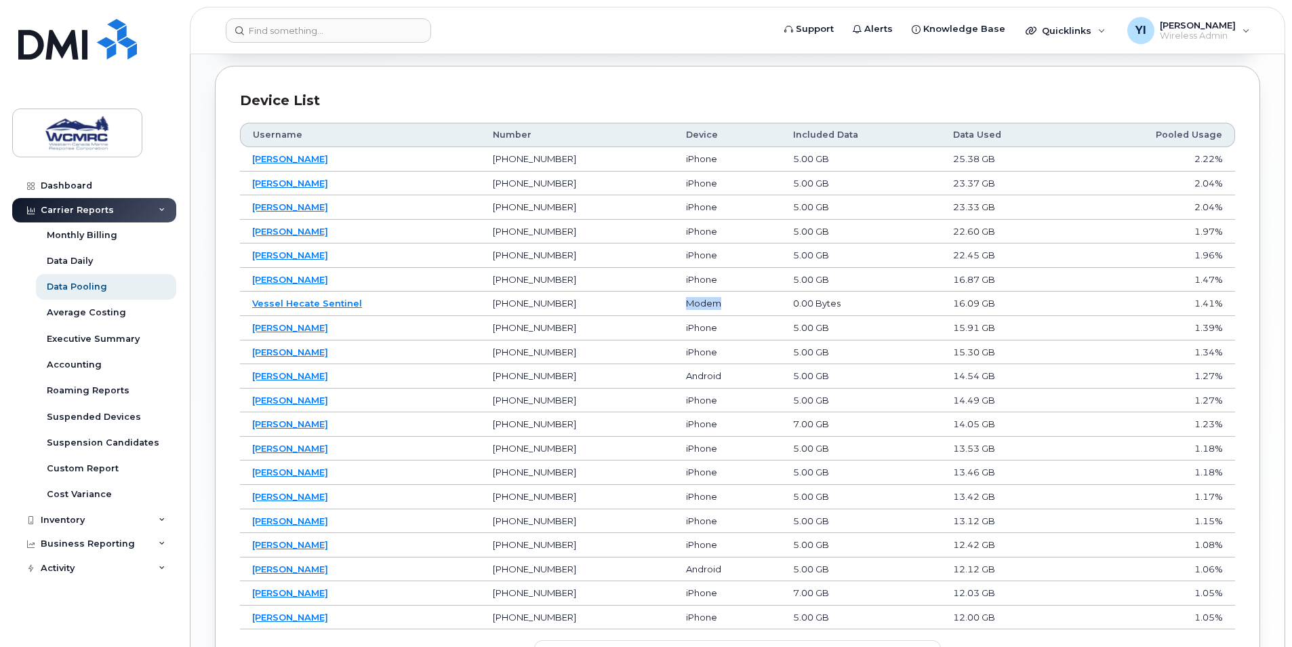
click at [674, 309] on td "Modem" at bounding box center [727, 304] width 107 height 24
click at [942, 307] on td "16.09 GB" at bounding box center [1006, 304] width 130 height 24
drag, startPoint x: 950, startPoint y: 307, endPoint x: 997, endPoint y: 305, distance: 46.8
click at [997, 305] on td "16.09 GB" at bounding box center [1006, 304] width 130 height 24
drag, startPoint x: 997, startPoint y: 305, endPoint x: 1018, endPoint y: 305, distance: 21.0
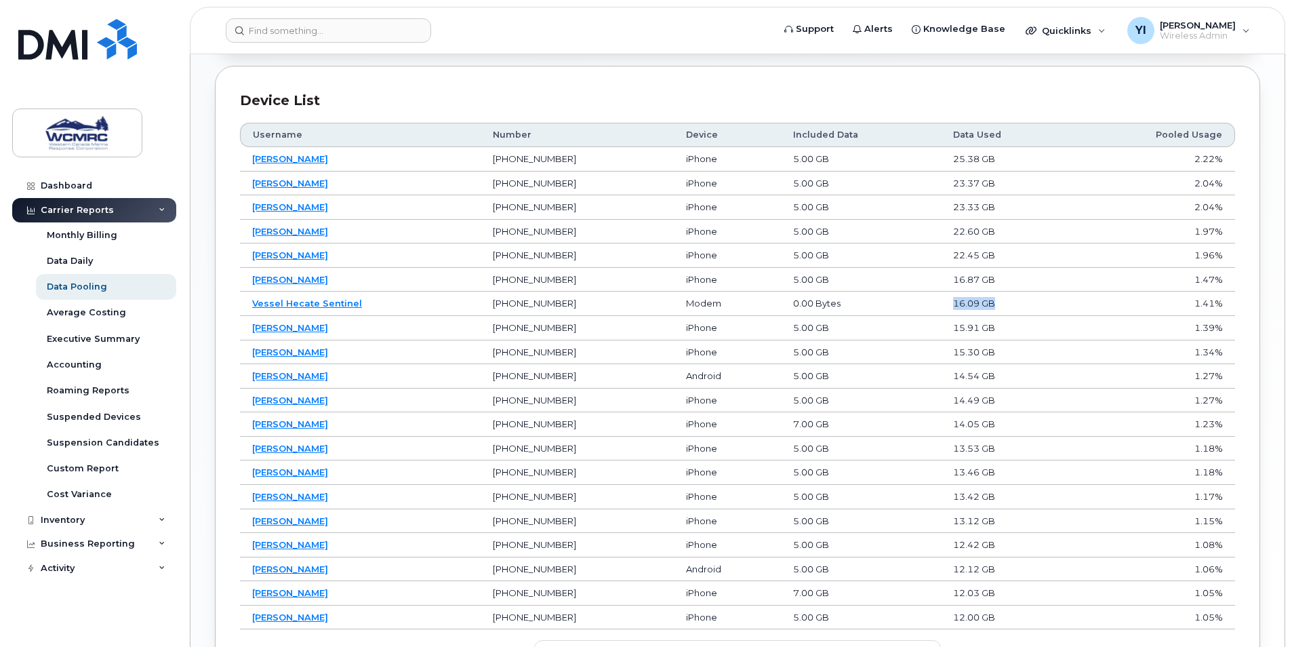
click at [1018, 305] on td "16.09 GB" at bounding box center [1006, 304] width 130 height 24
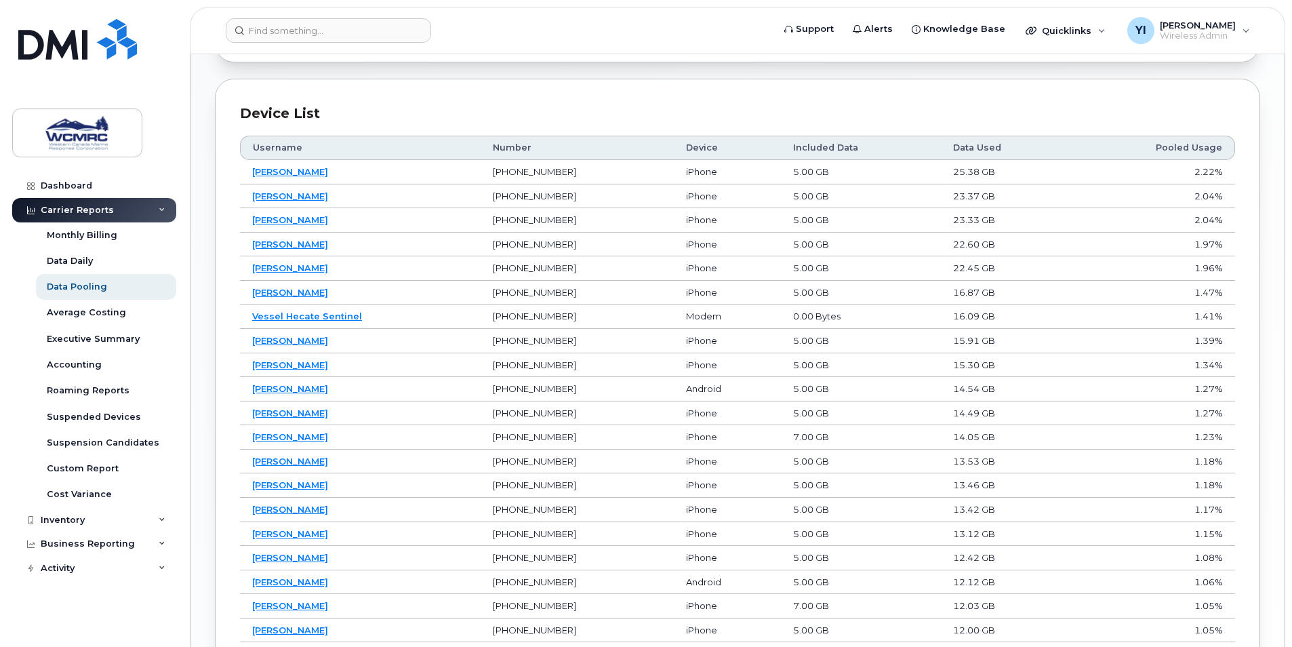
scroll to position [801, 0]
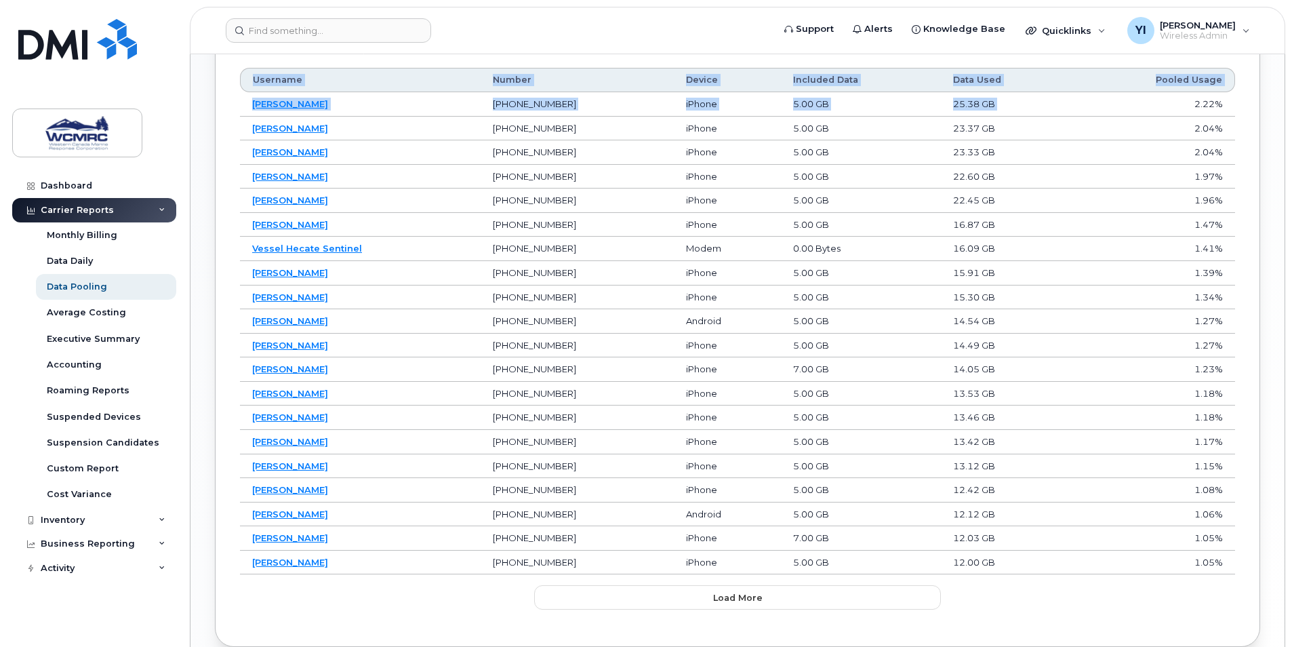
drag, startPoint x: 1247, startPoint y: 102, endPoint x: 1105, endPoint y: 106, distance: 141.8
click at [1105, 106] on div "Device list Username Number Device Included Data Data Used Pooled Usage TIM LAN…" at bounding box center [738, 329] width 1046 height 636
click at [1105, 106] on td "2.22%" at bounding box center [1153, 104] width 164 height 24
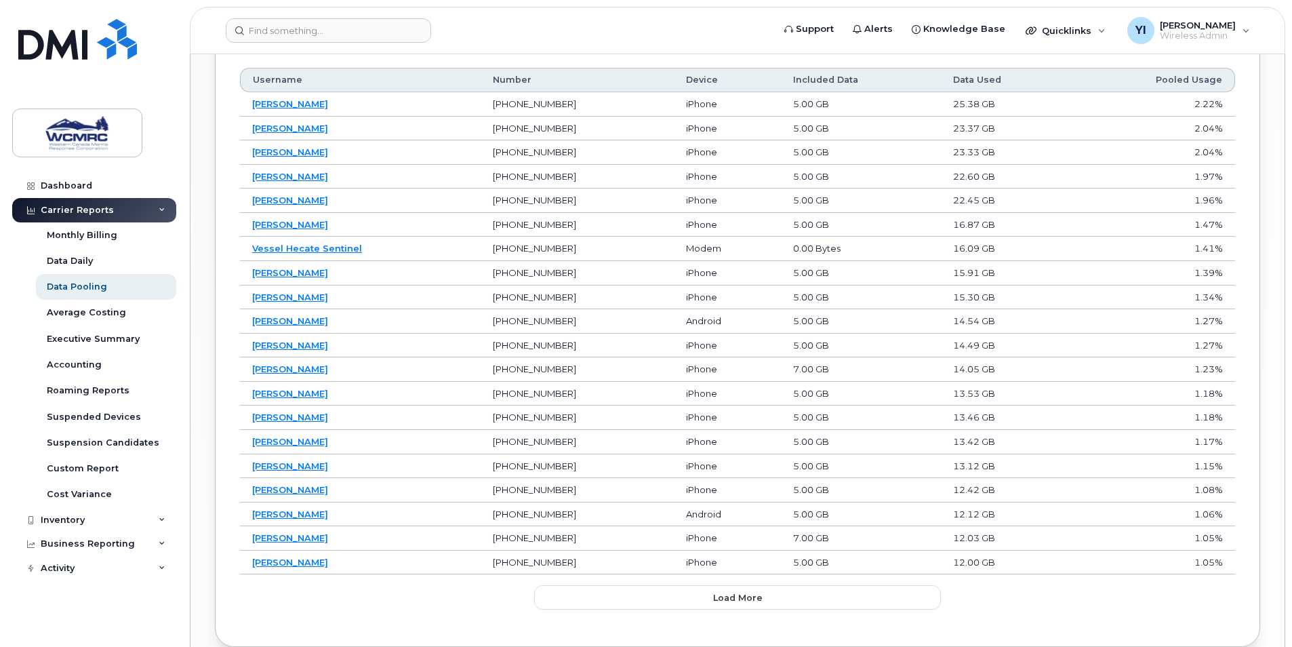
drag, startPoint x: 781, startPoint y: 106, endPoint x: 835, endPoint y: 107, distance: 54.3
click at [835, 107] on td "5.00 GB" at bounding box center [861, 104] width 161 height 24
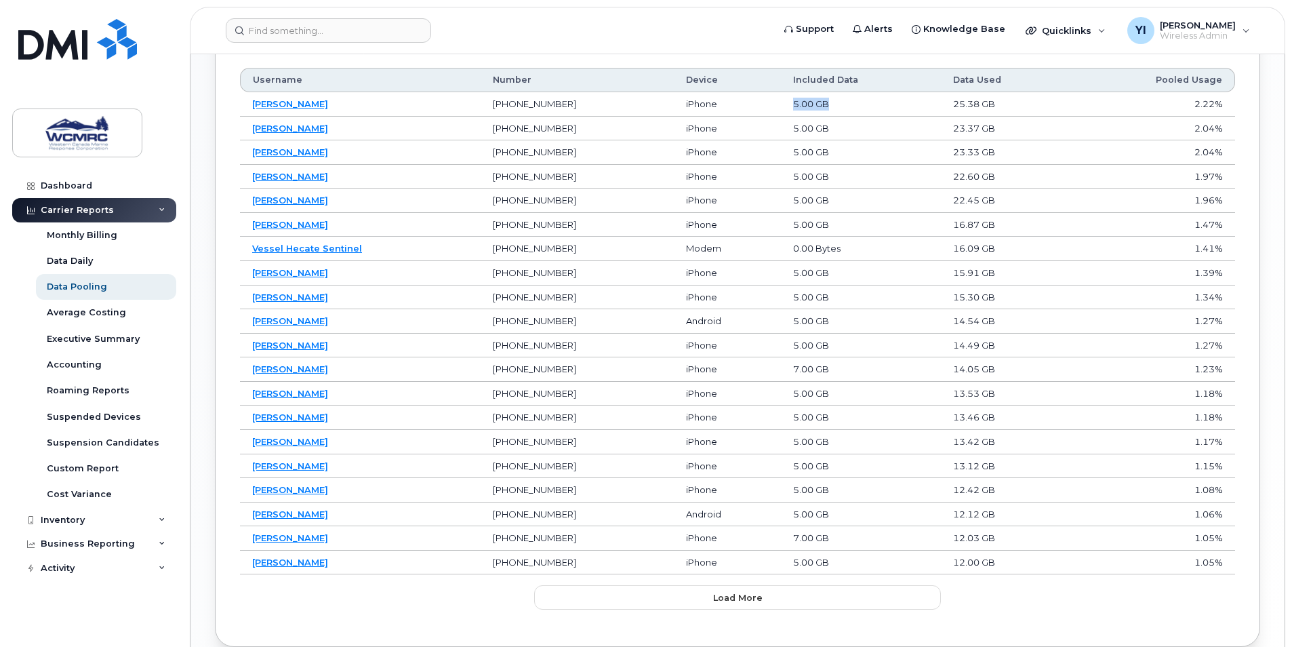
click at [835, 107] on td "5.00 GB" at bounding box center [861, 104] width 161 height 24
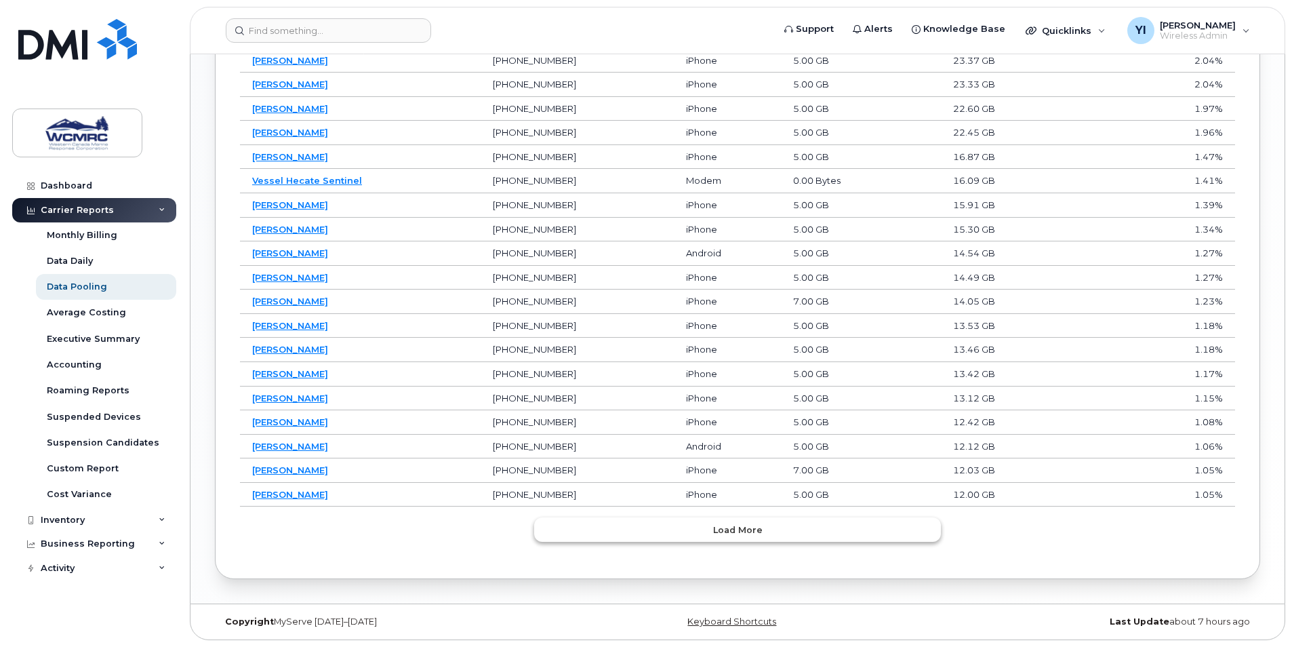
click at [733, 530] on span "Load more" at bounding box center [738, 529] width 50 height 13
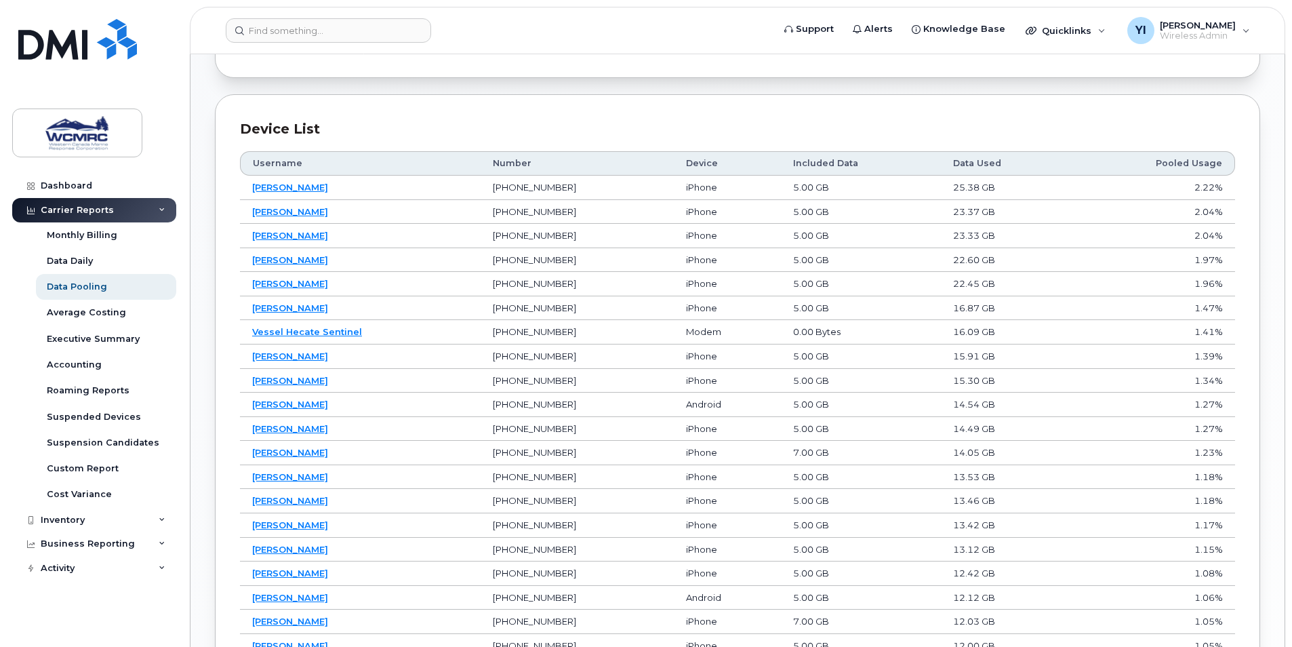
scroll to position [741, 0]
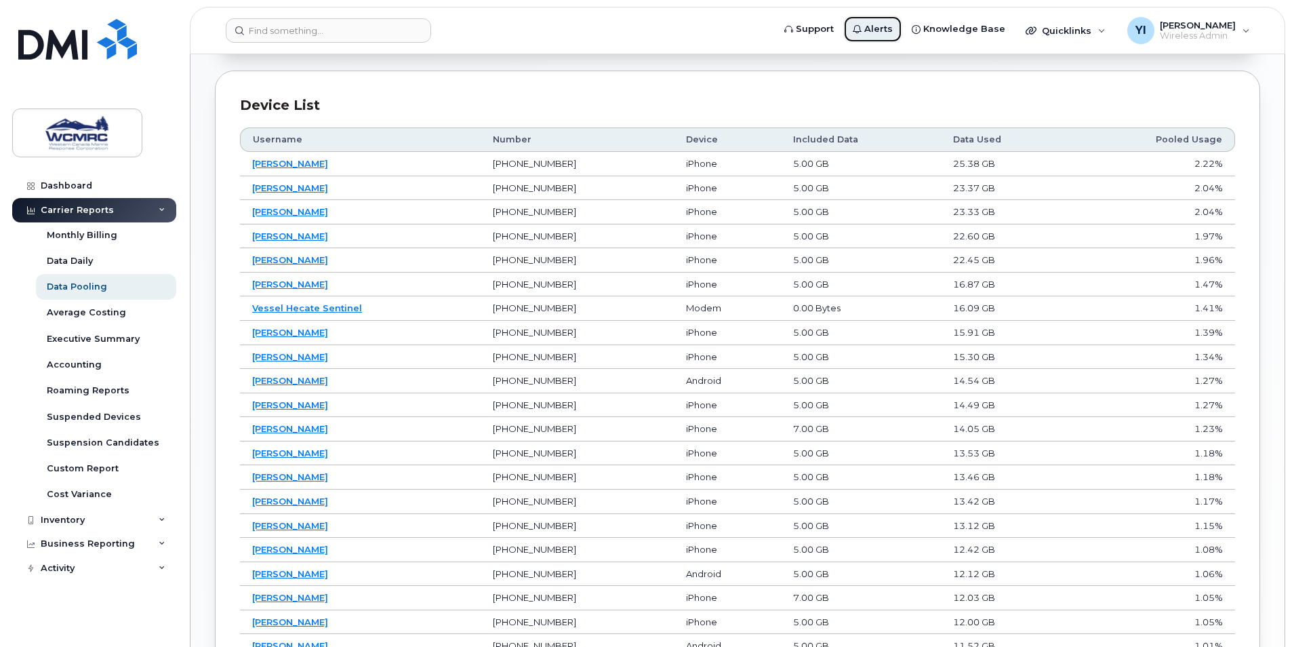
click at [878, 35] on span "Alerts" at bounding box center [879, 29] width 28 height 14
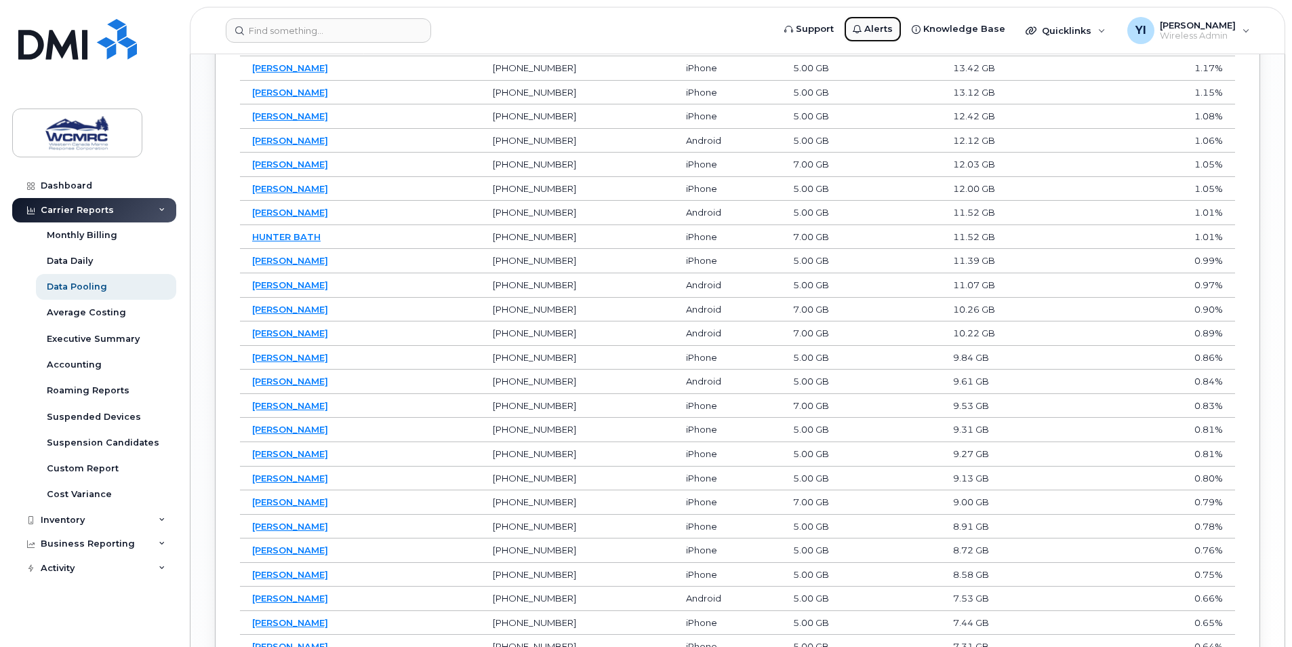
scroll to position [1351, 0]
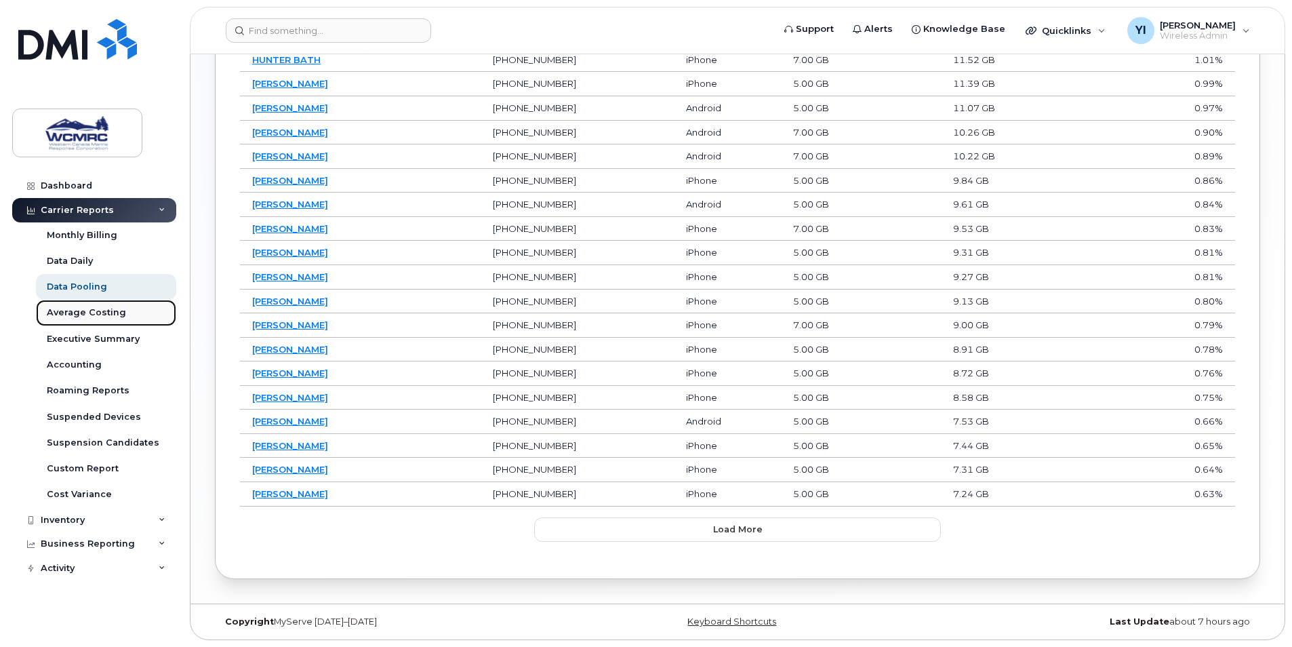
click at [73, 309] on div "Average Costing" at bounding box center [86, 313] width 79 height 12
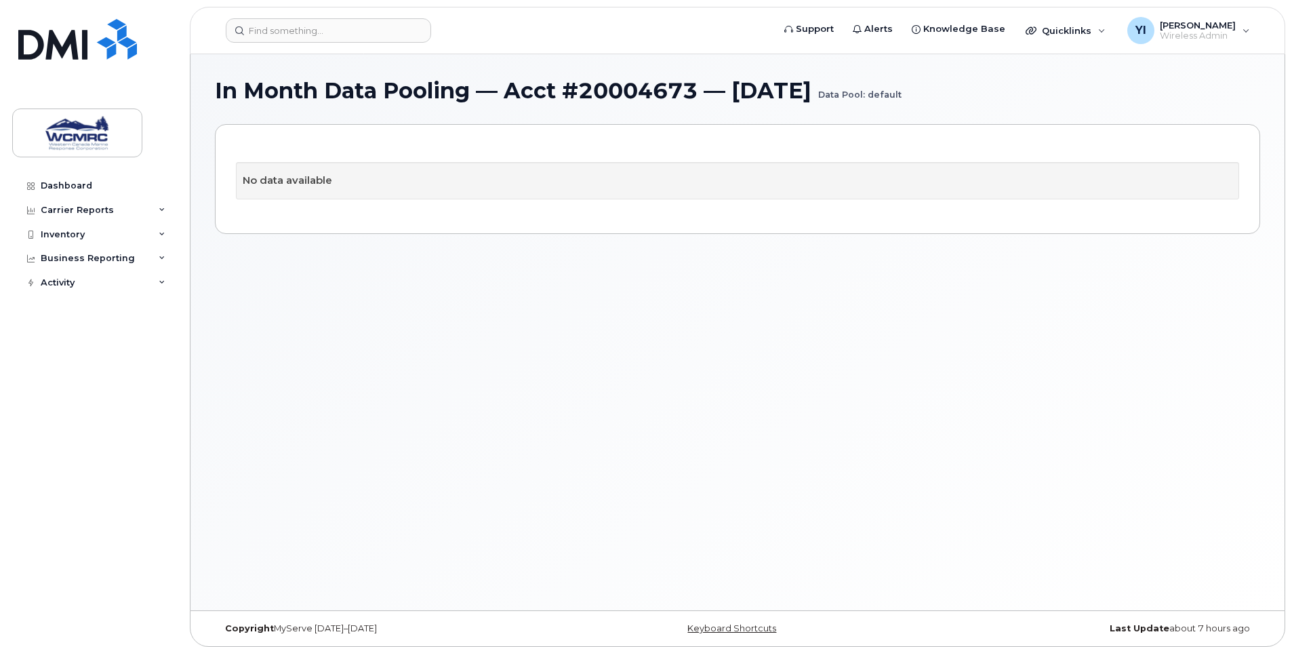
click at [902, 94] on small "Data Pool: default" at bounding box center [859, 89] width 83 height 21
click at [787, 94] on h1 "In Month Data Pooling — Acct #20004673 — August 2025 Data Pool: default" at bounding box center [738, 91] width 1046 height 24
click at [588, 102] on h1 "In Month Data Pooling — Acct #20004673 — August 2025 Data Pool: default" at bounding box center [738, 91] width 1046 height 24
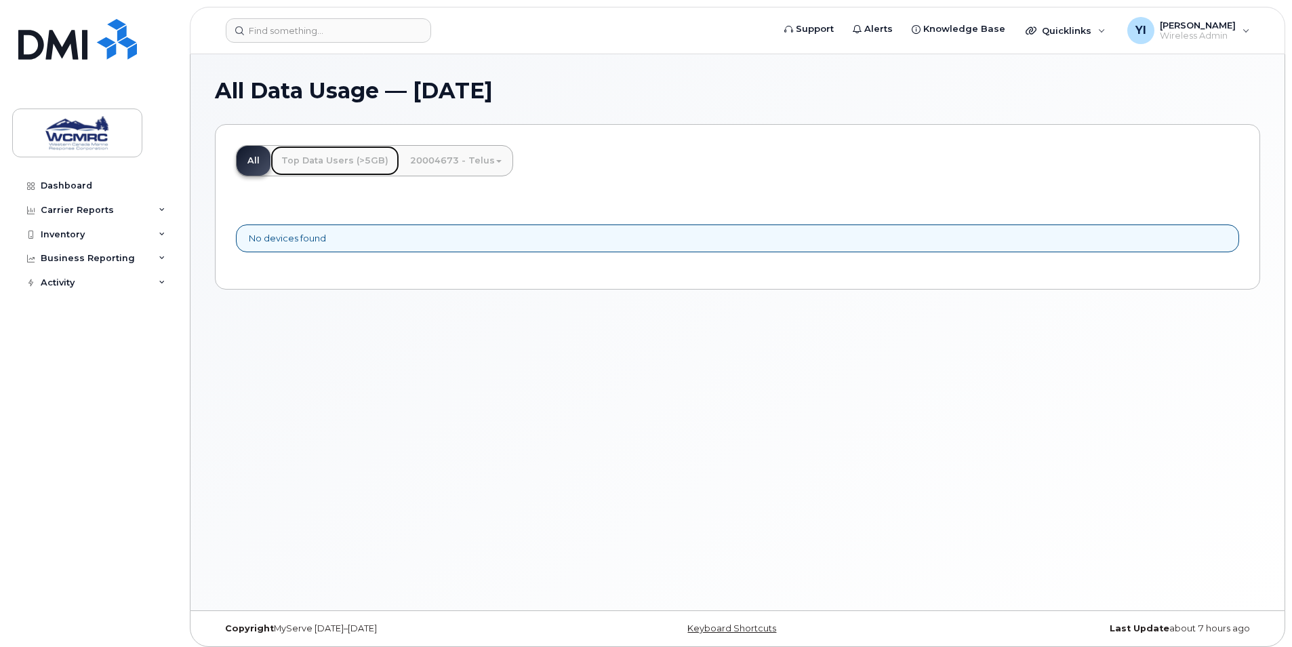
click at [312, 161] on link "Top Data Users (>5GB)" at bounding box center [335, 161] width 129 height 30
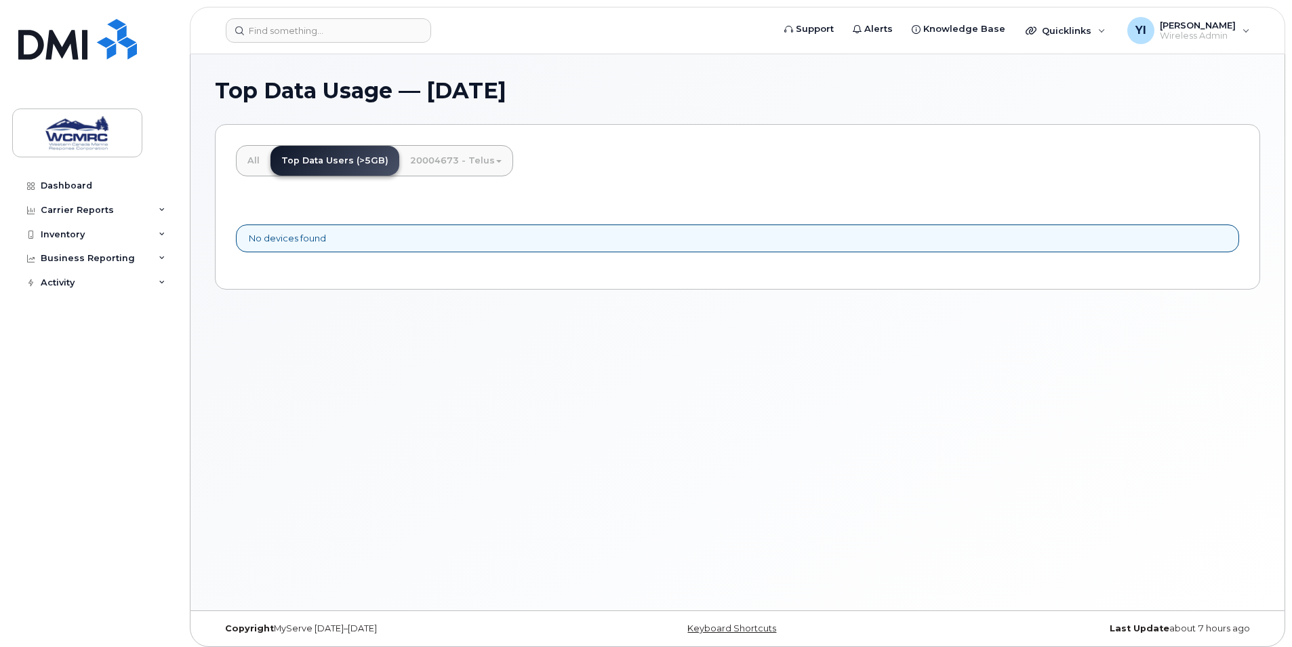
click at [469, 170] on link "20004673 - Telus" at bounding box center [455, 161] width 113 height 30
click at [595, 170] on div "All Top Data Users (>5GB) 20004673 - Telus default No devices found" at bounding box center [738, 206] width 1046 height 165
click at [399, 152] on link "20004673 - Telus" at bounding box center [455, 161] width 113 height 30
click at [603, 194] on div "All Top Data Users (>5GB) 20004673 - Telus default No devices found" at bounding box center [738, 206] width 1046 height 165
click at [245, 155] on link "All" at bounding box center [254, 161] width 34 height 30
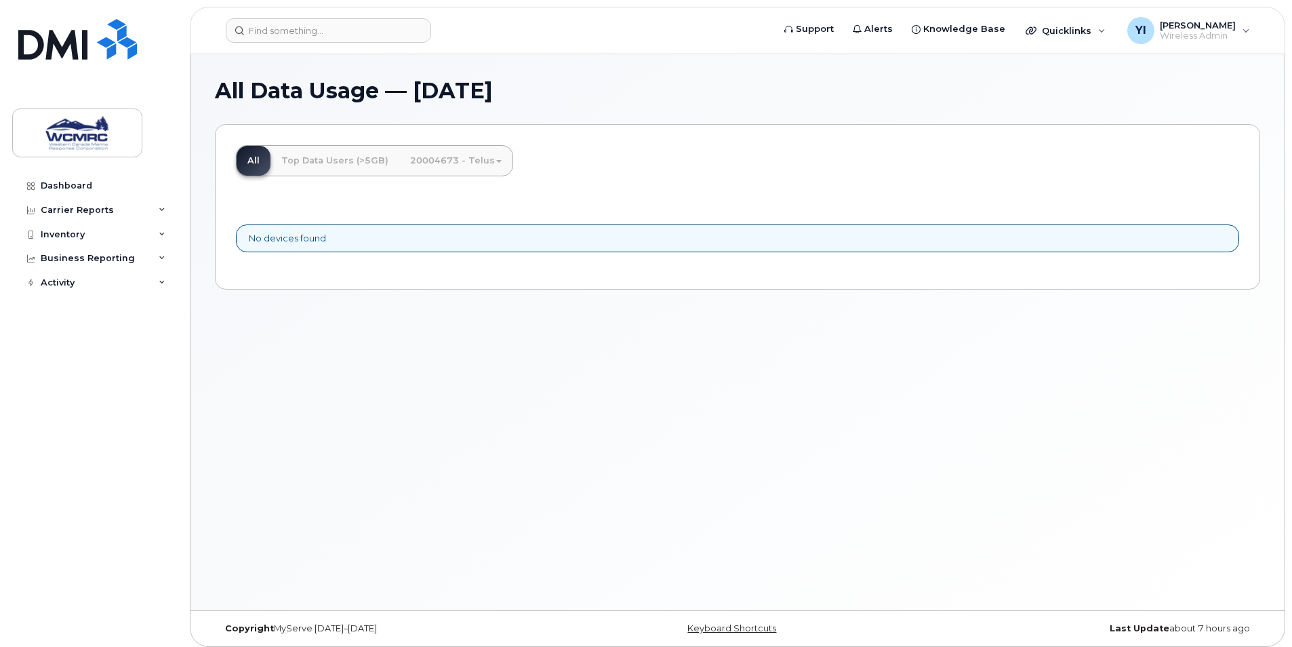
drag, startPoint x: 411, startPoint y: 91, endPoint x: 633, endPoint y: 112, distance: 222.7
click at [633, 112] on div "All Data Usage — [DATE]" at bounding box center [738, 101] width 1046 height 45
click at [636, 112] on div "All Data Usage — [DATE]" at bounding box center [738, 101] width 1046 height 45
click at [510, 106] on div "All Data Usage — [DATE]" at bounding box center [738, 101] width 1046 height 45
click at [505, 100] on h1 "All Data Usage — [DATE]" at bounding box center [738, 91] width 1046 height 24
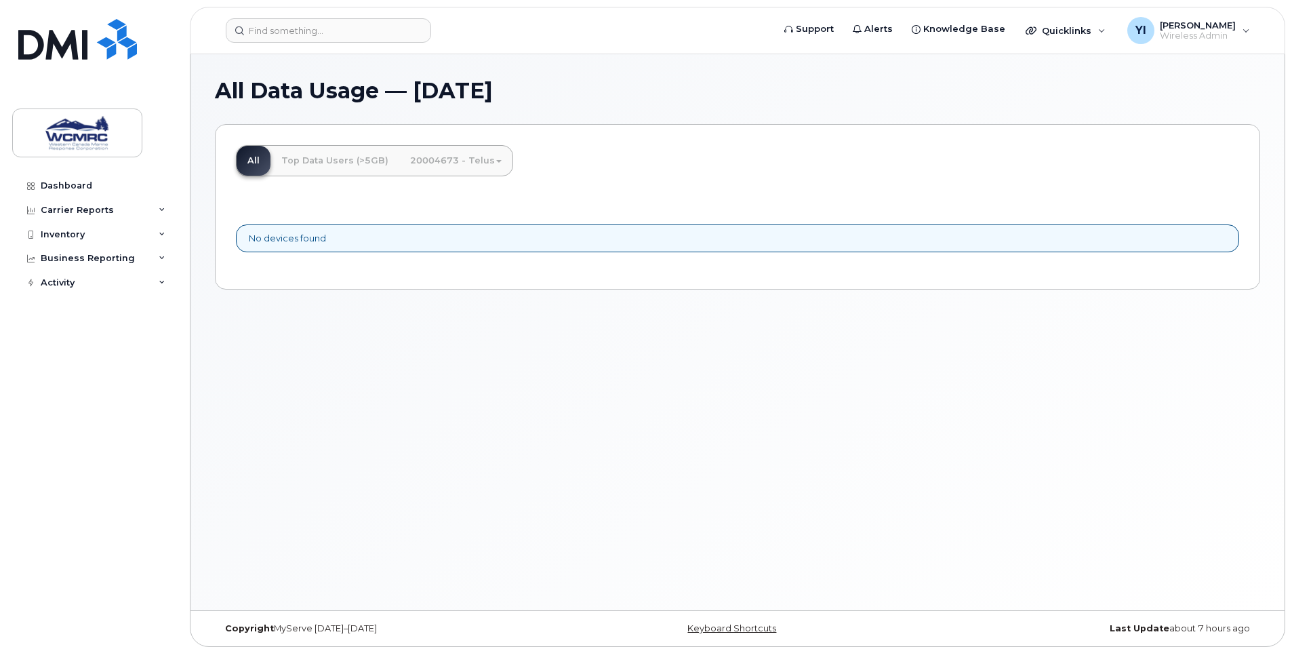
click at [408, 347] on div "All Data Usage — [DATE] All Top Data Users (>5GB) 20004673 - Telus default No d…" at bounding box center [738, 332] width 1094 height 556
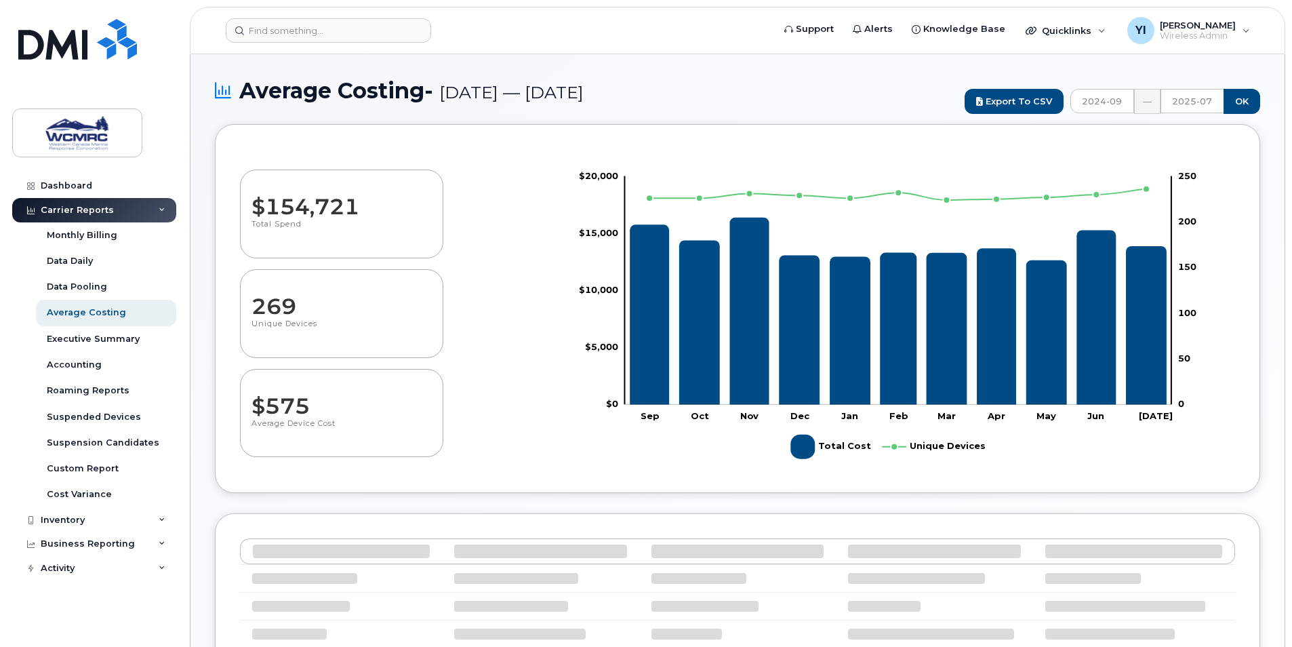
select select "100"
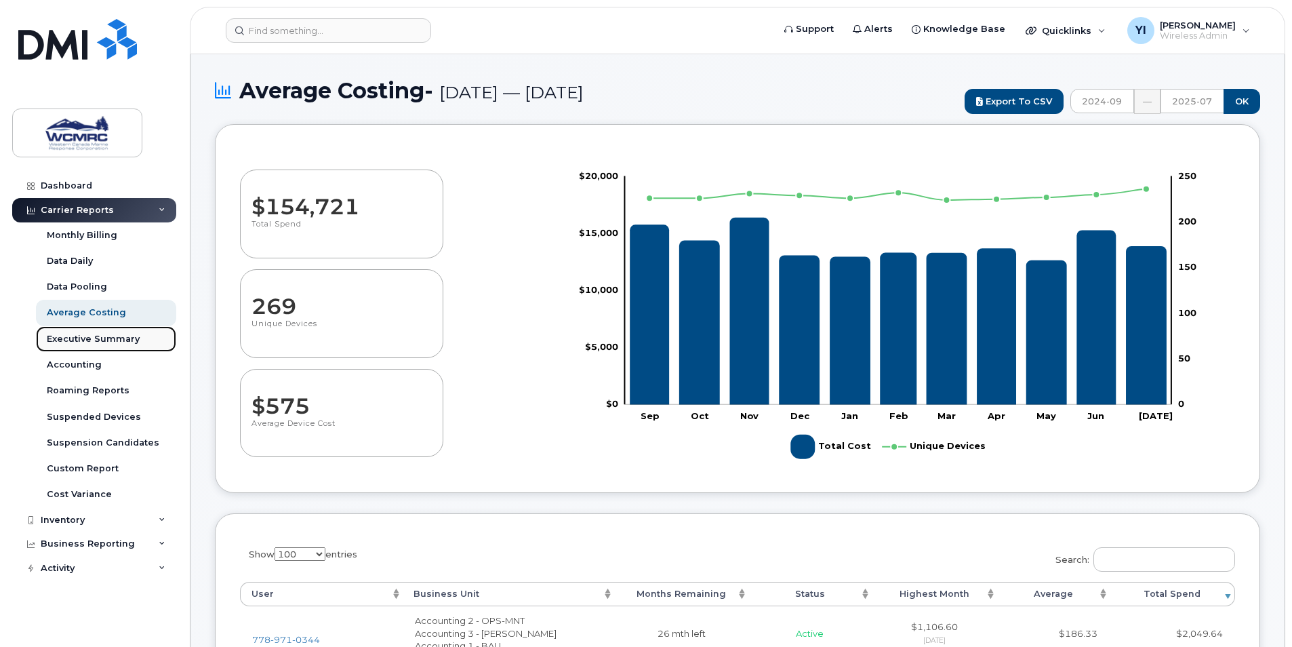
click at [135, 340] on div "Executive Summary" at bounding box center [93, 339] width 93 height 12
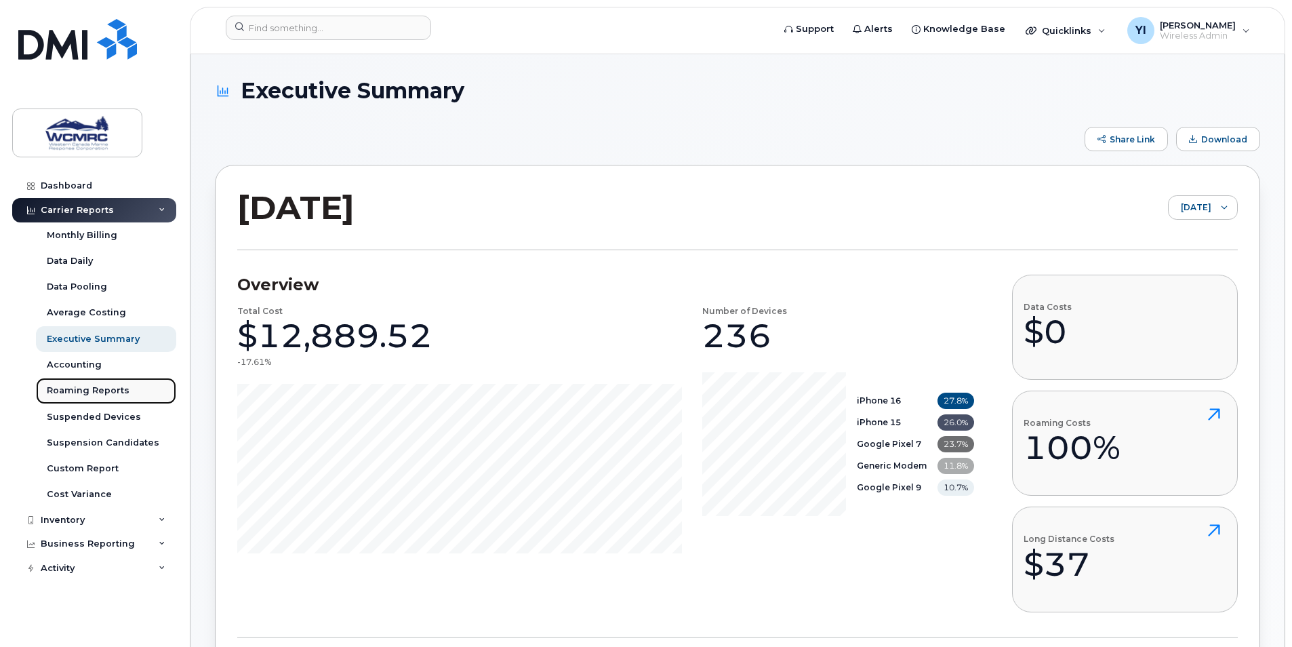
click at [130, 386] on link "Roaming Reports" at bounding box center [106, 391] width 140 height 26
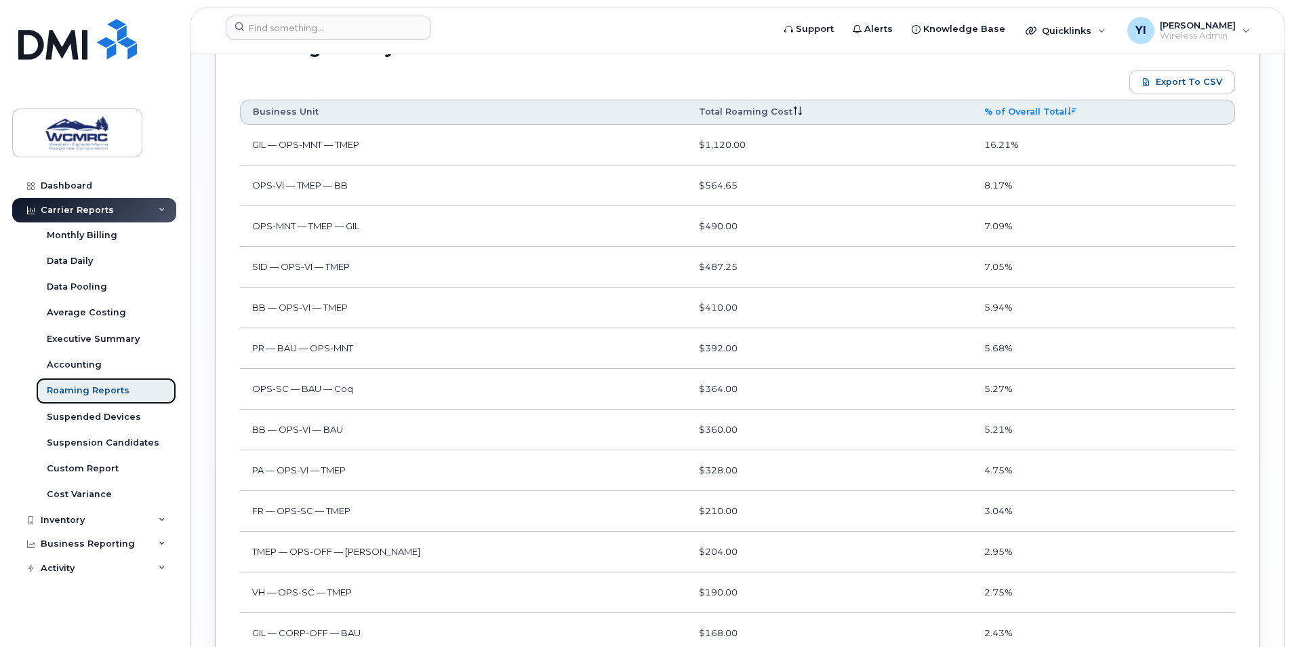
scroll to position [1966, 0]
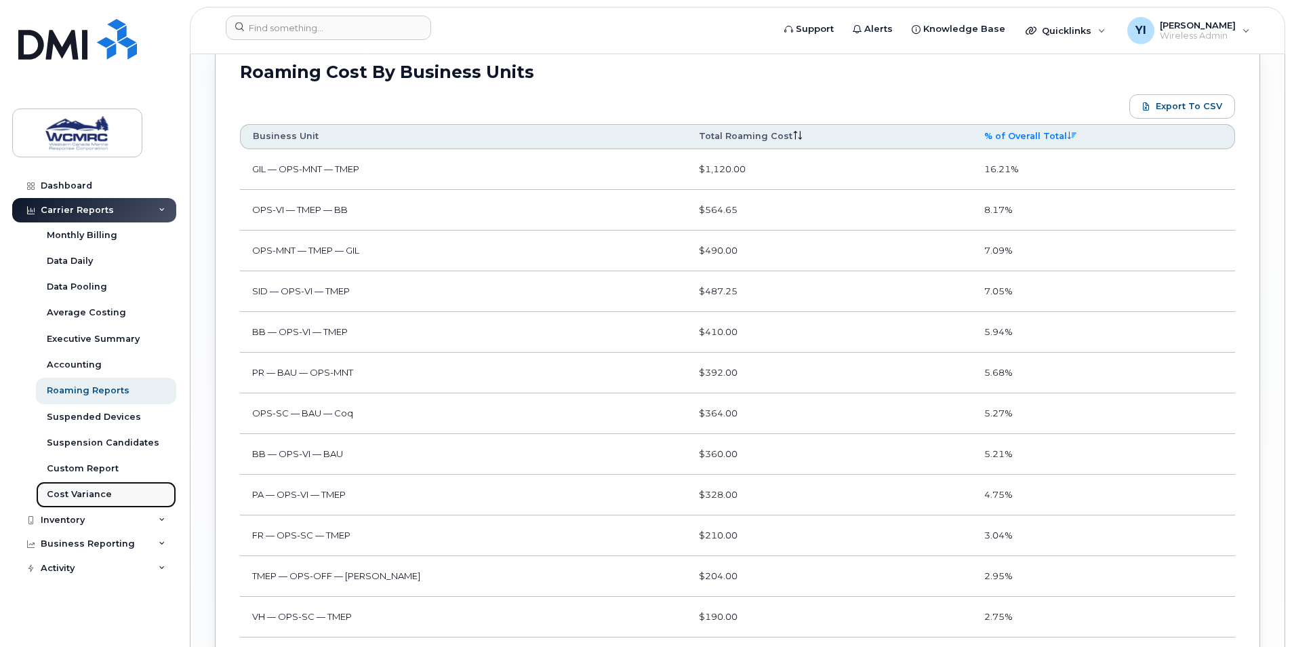
click at [108, 491] on div "Cost Variance" at bounding box center [79, 494] width 65 height 12
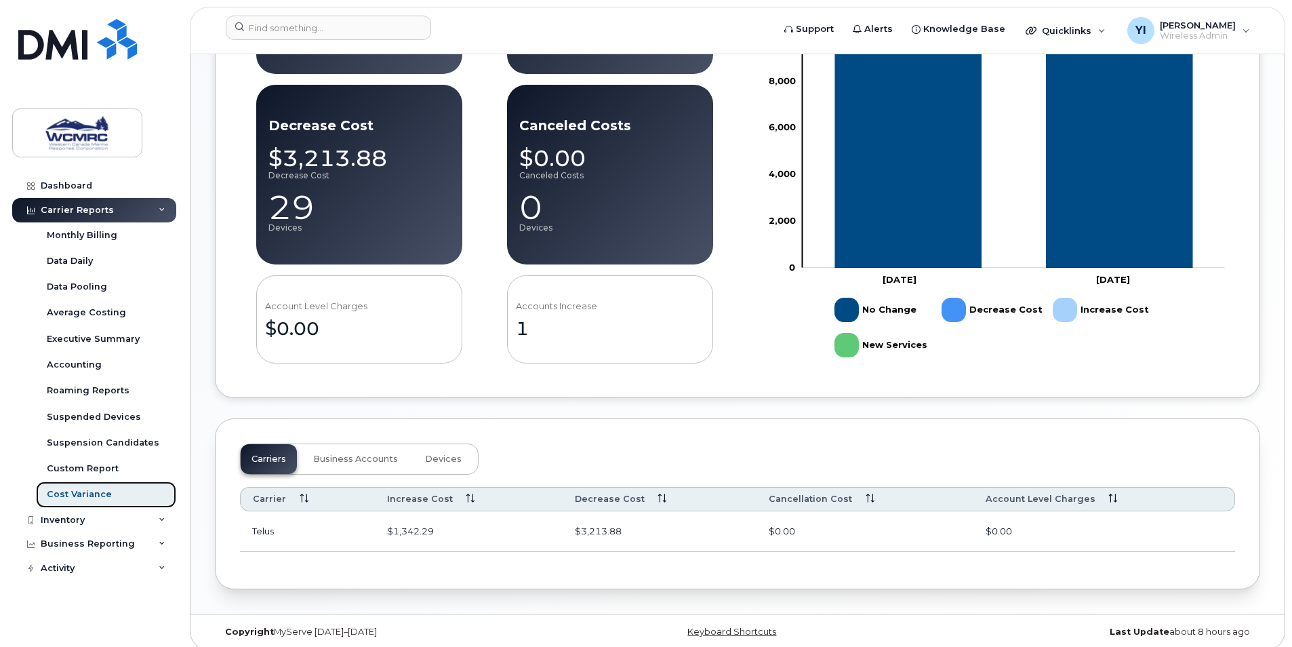
scroll to position [457, 0]
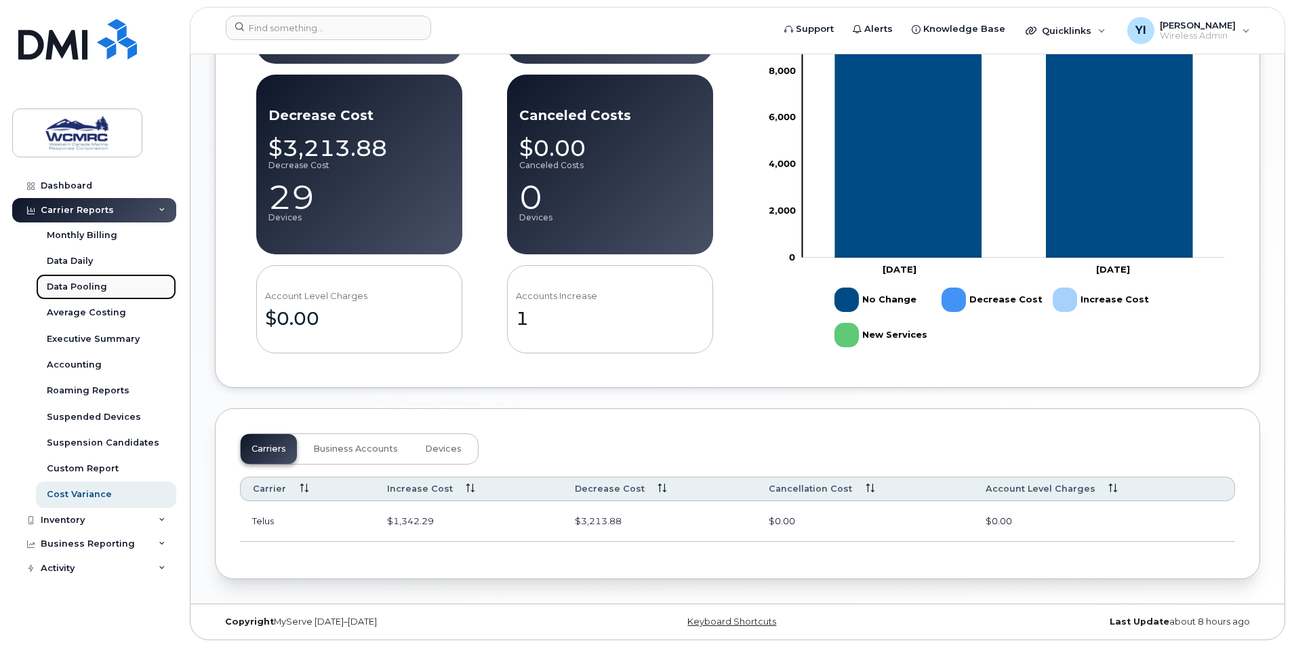
click at [119, 285] on link "Data Pooling" at bounding box center [106, 287] width 140 height 26
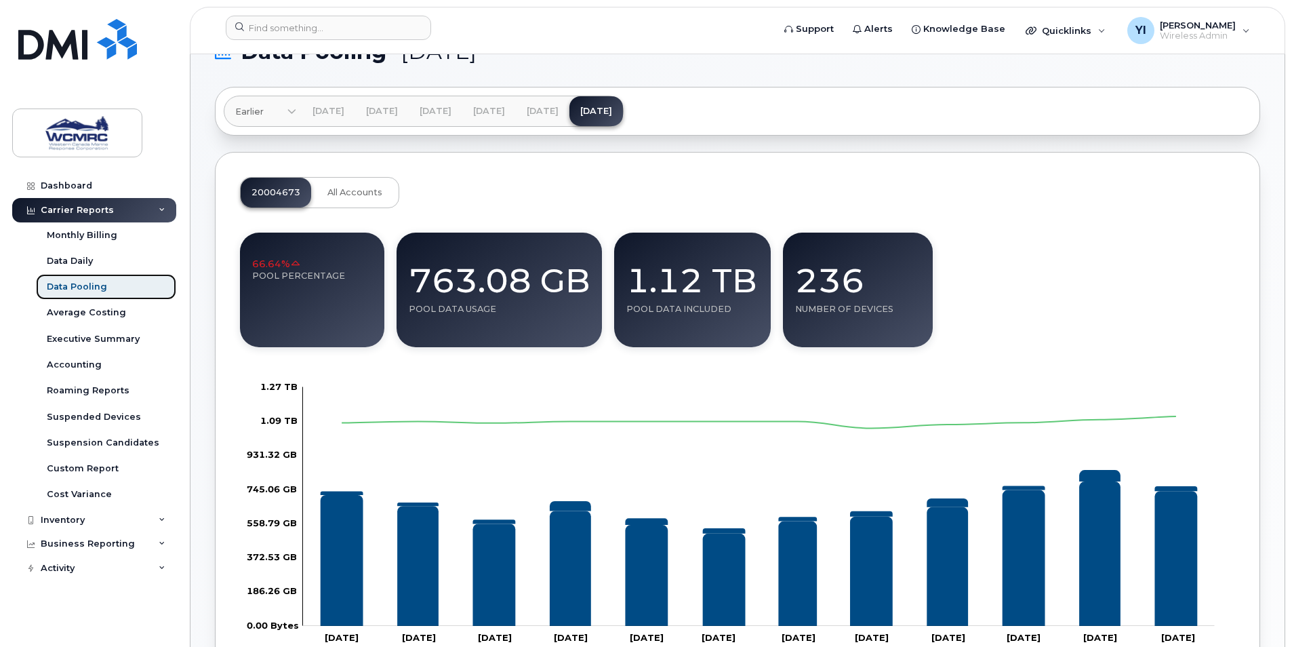
scroll to position [136, 0]
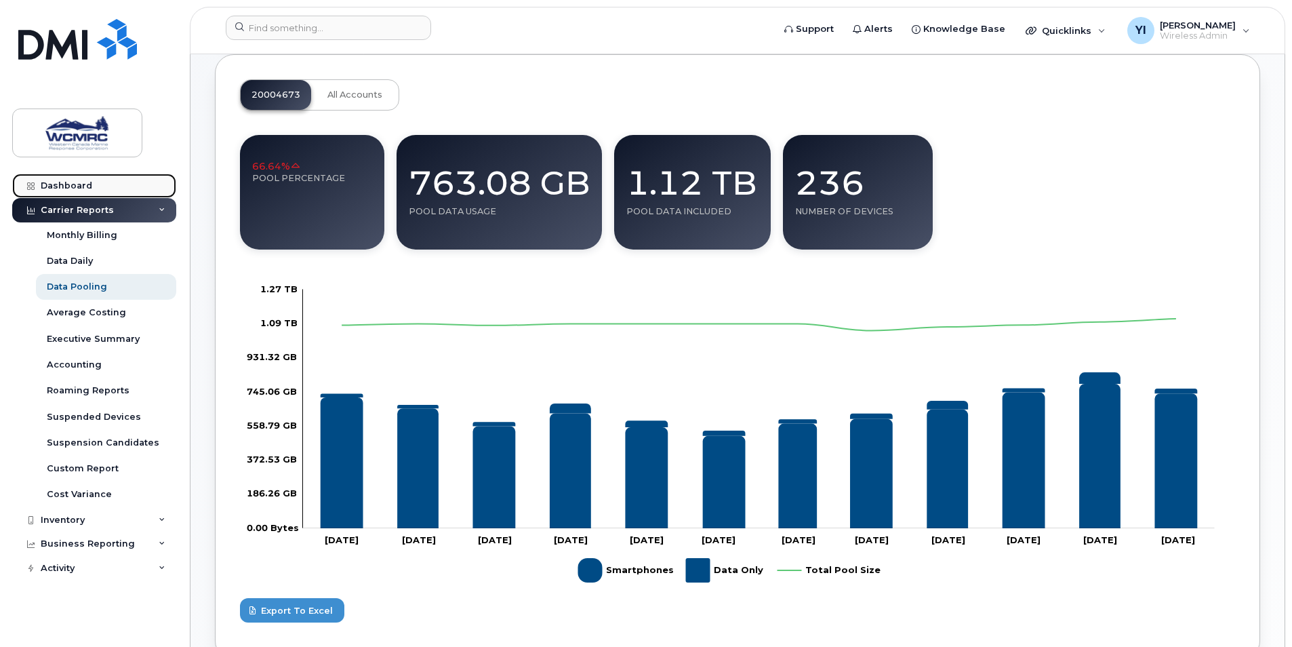
click at [71, 181] on div "Dashboard" at bounding box center [67, 185] width 52 height 11
